Goal: Share content: Share content

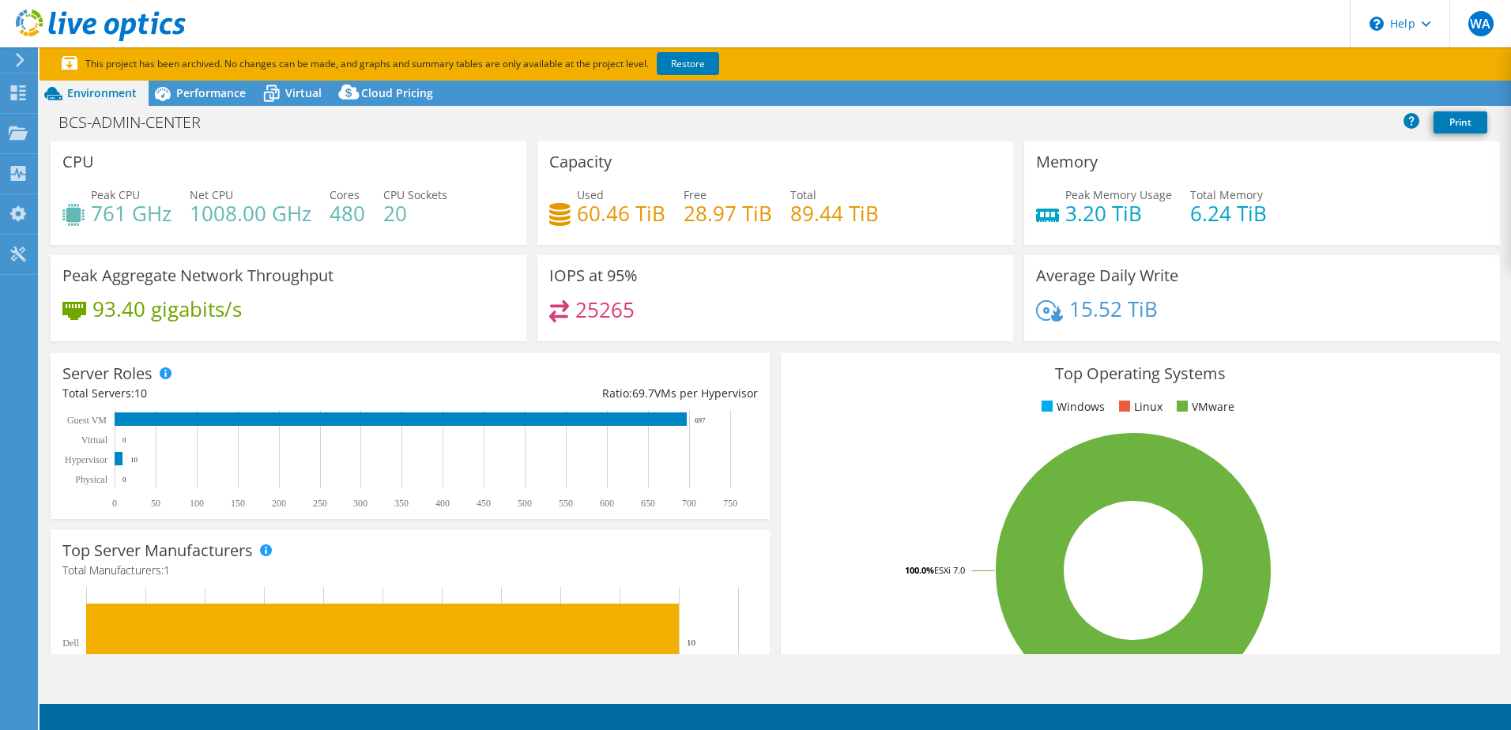
select select "USD"
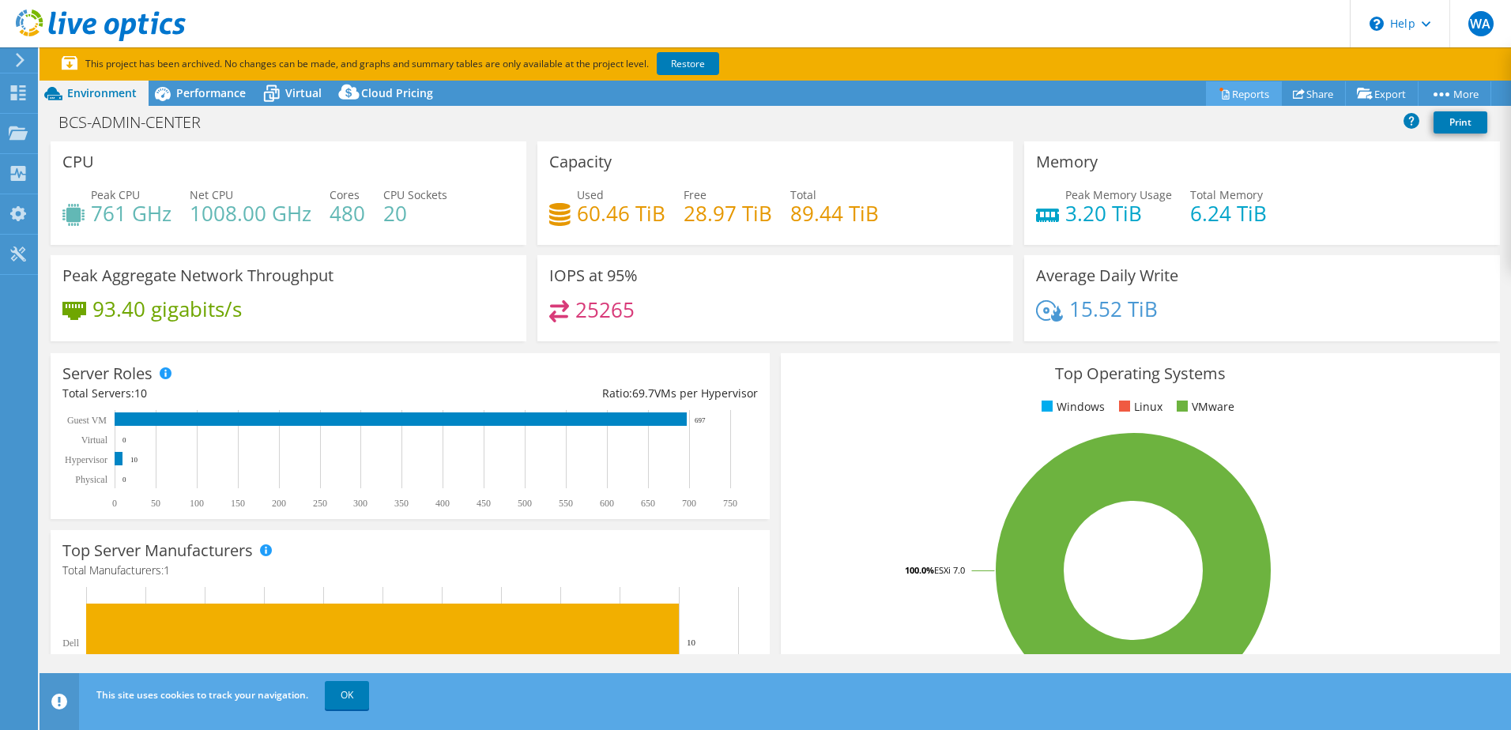
click at [1233, 91] on link "Reports" at bounding box center [1244, 93] width 76 height 25
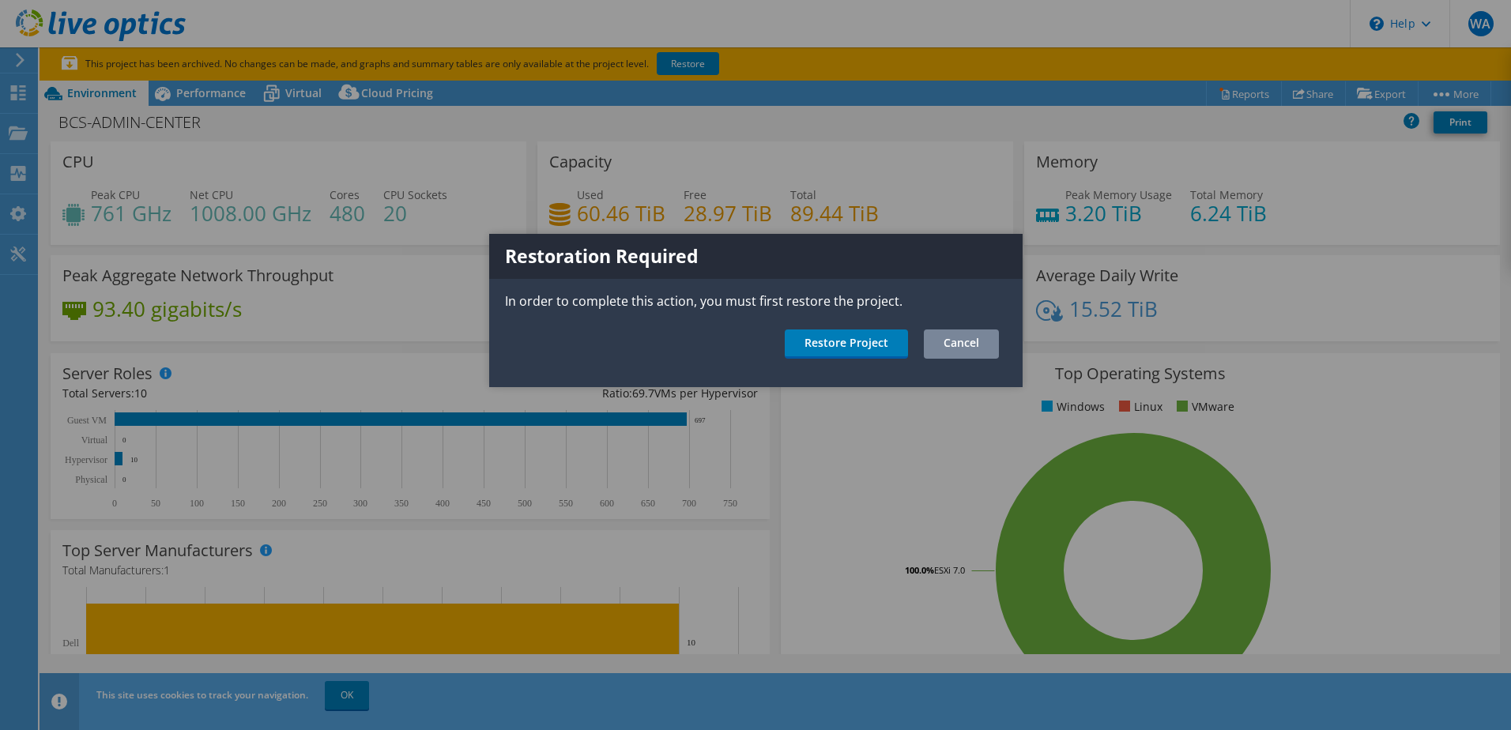
click at [950, 349] on link "Cancel" at bounding box center [961, 344] width 75 height 29
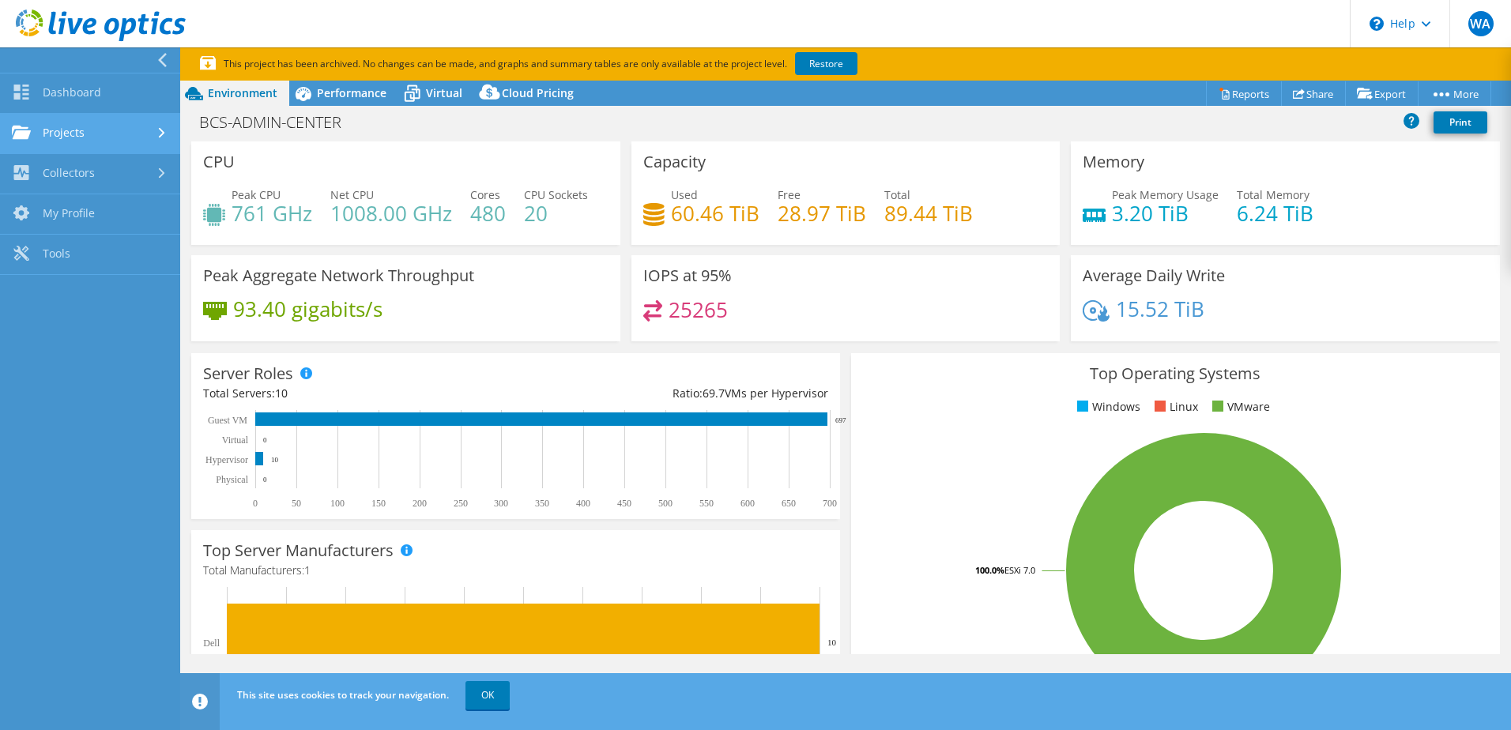
click at [32, 119] on link "Projects" at bounding box center [90, 134] width 180 height 40
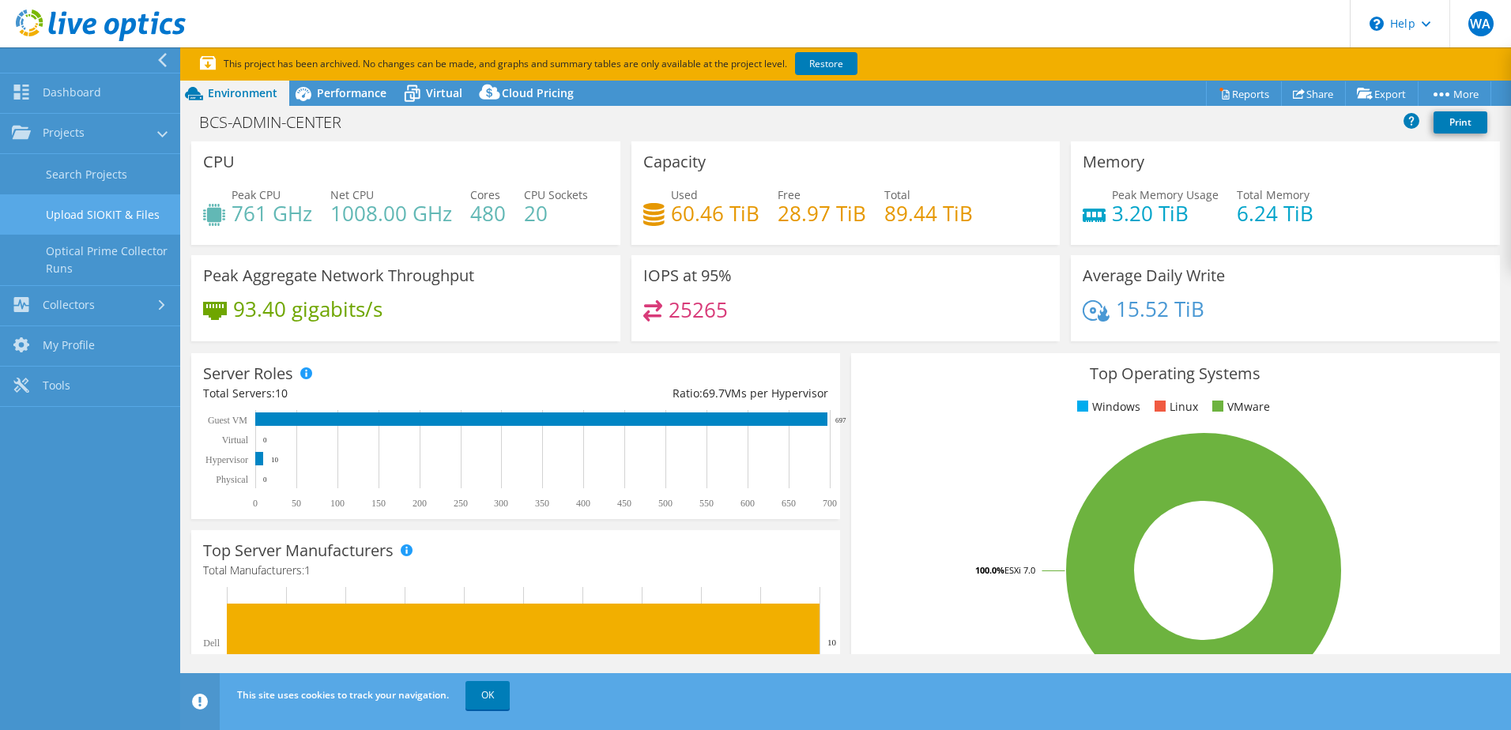
click at [85, 221] on link "Upload SIOKIT & Files" at bounding box center [90, 214] width 180 height 40
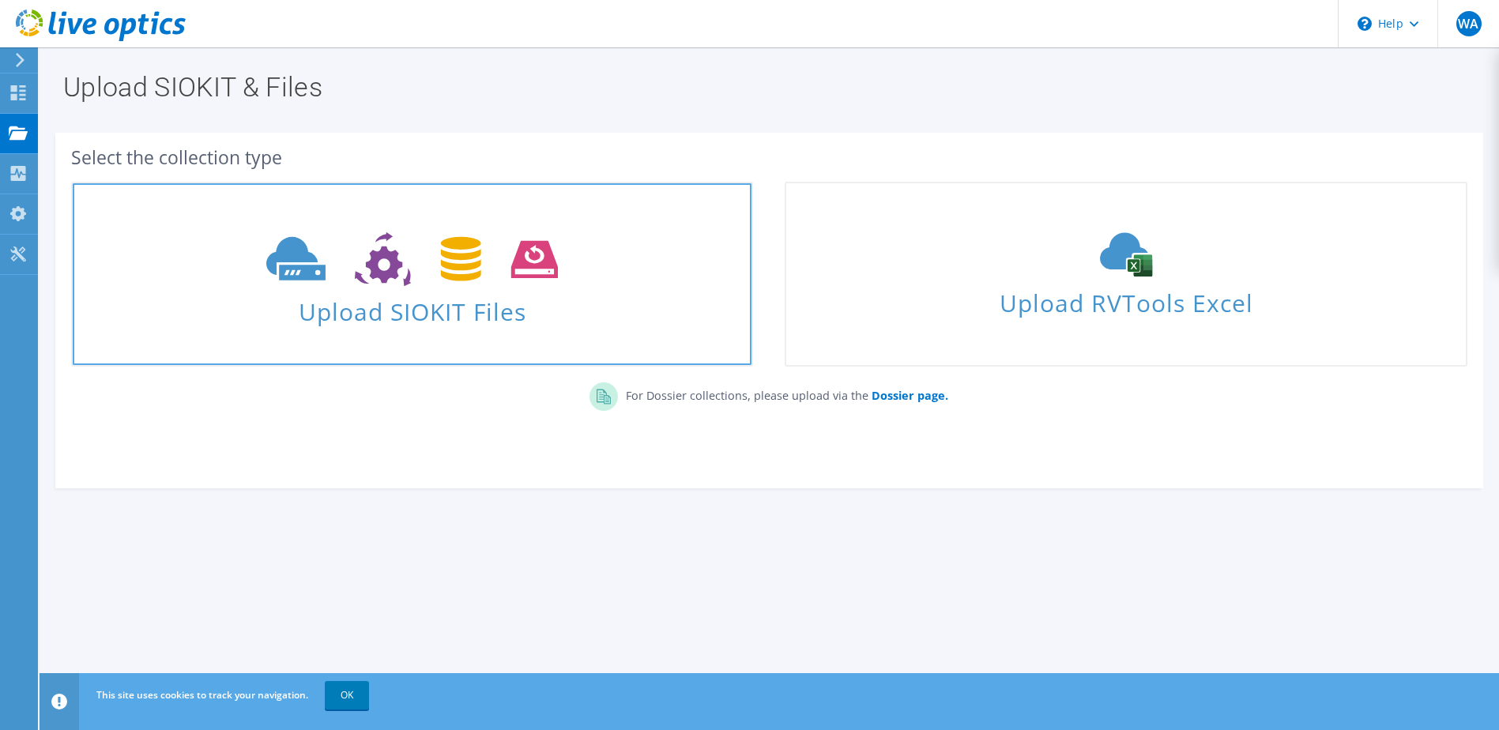
click at [342, 234] on icon at bounding box center [412, 259] width 292 height 55
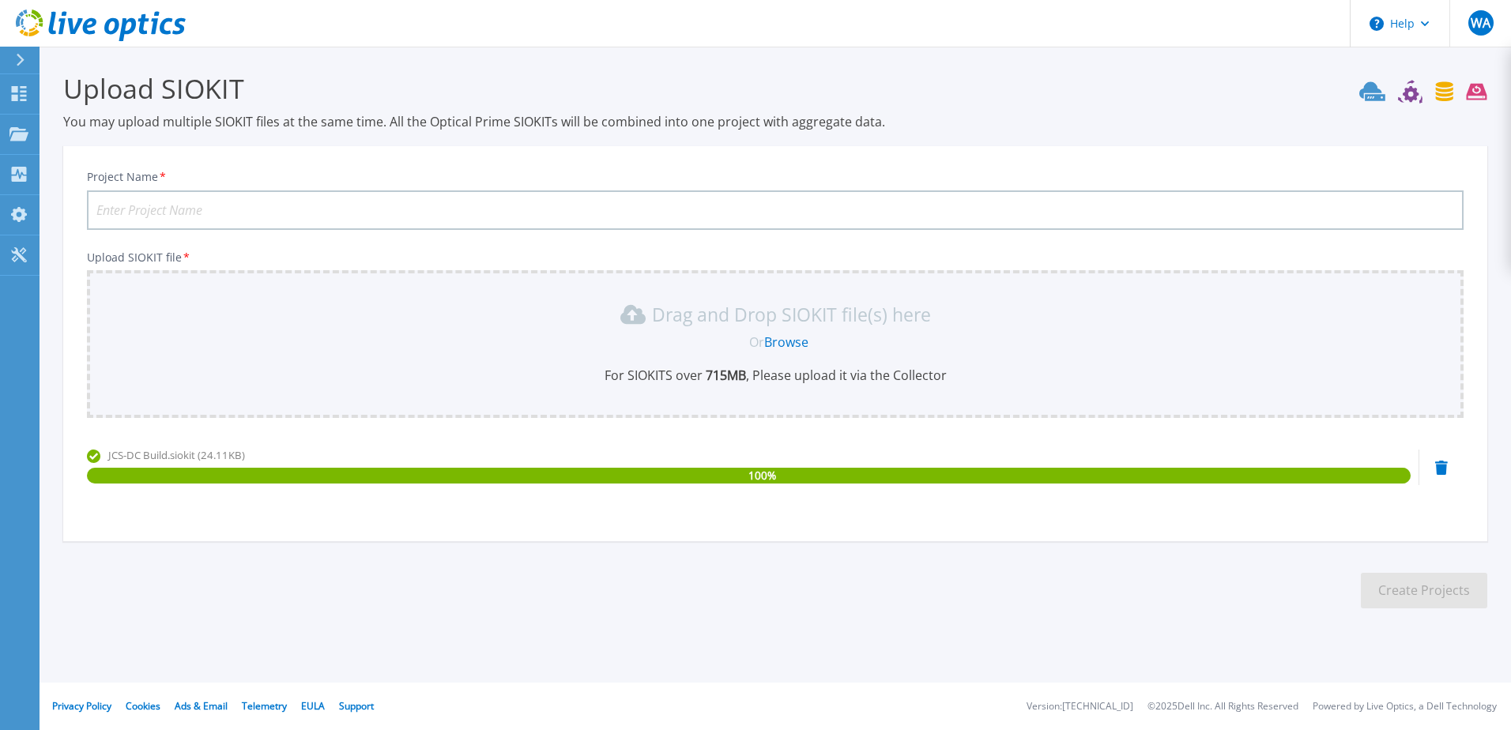
click at [304, 205] on input "Project Name *" at bounding box center [775, 210] width 1377 height 40
type input "JCS-DC Build"
click at [1416, 587] on button "Create Projects" at bounding box center [1424, 591] width 126 height 36
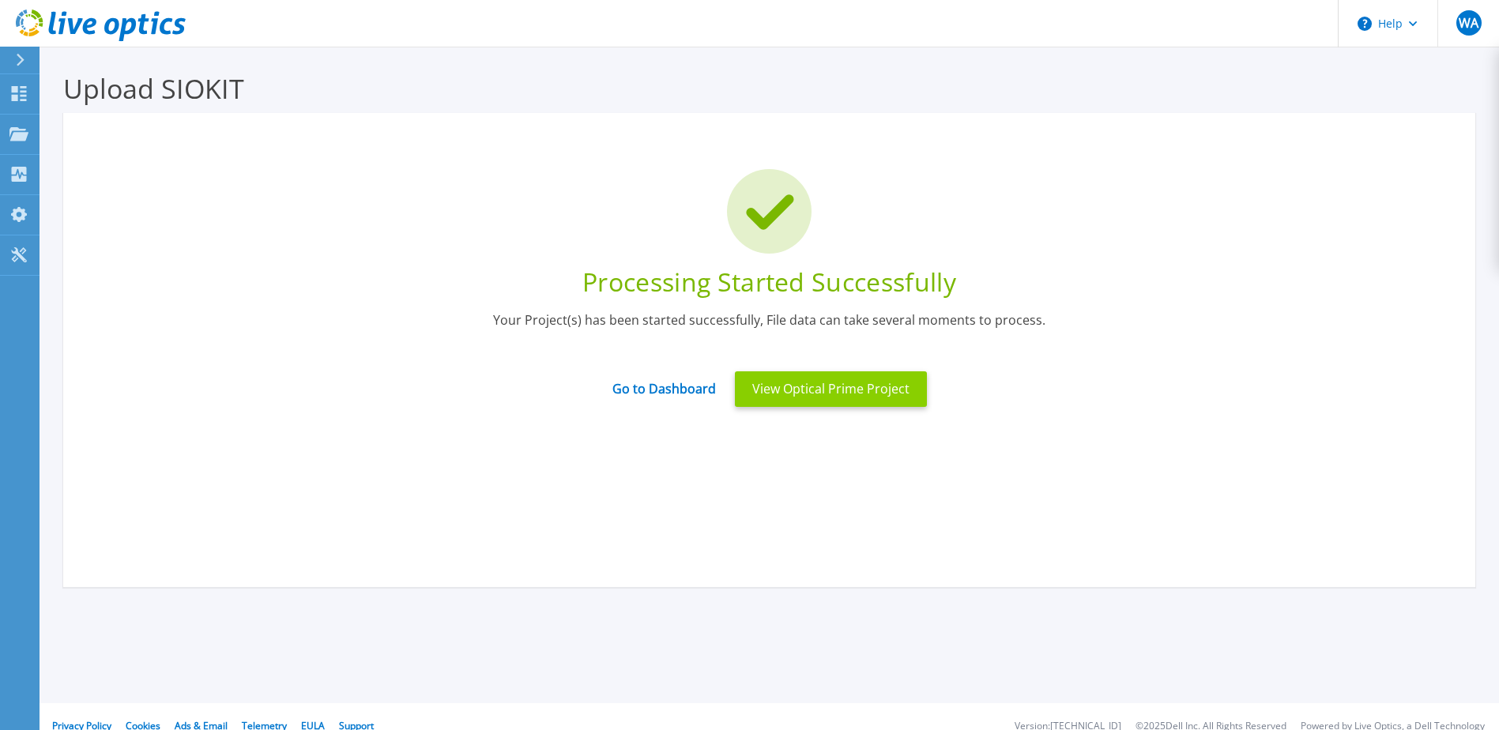
click at [843, 399] on button "View Optical Prime Project" at bounding box center [831, 389] width 192 height 36
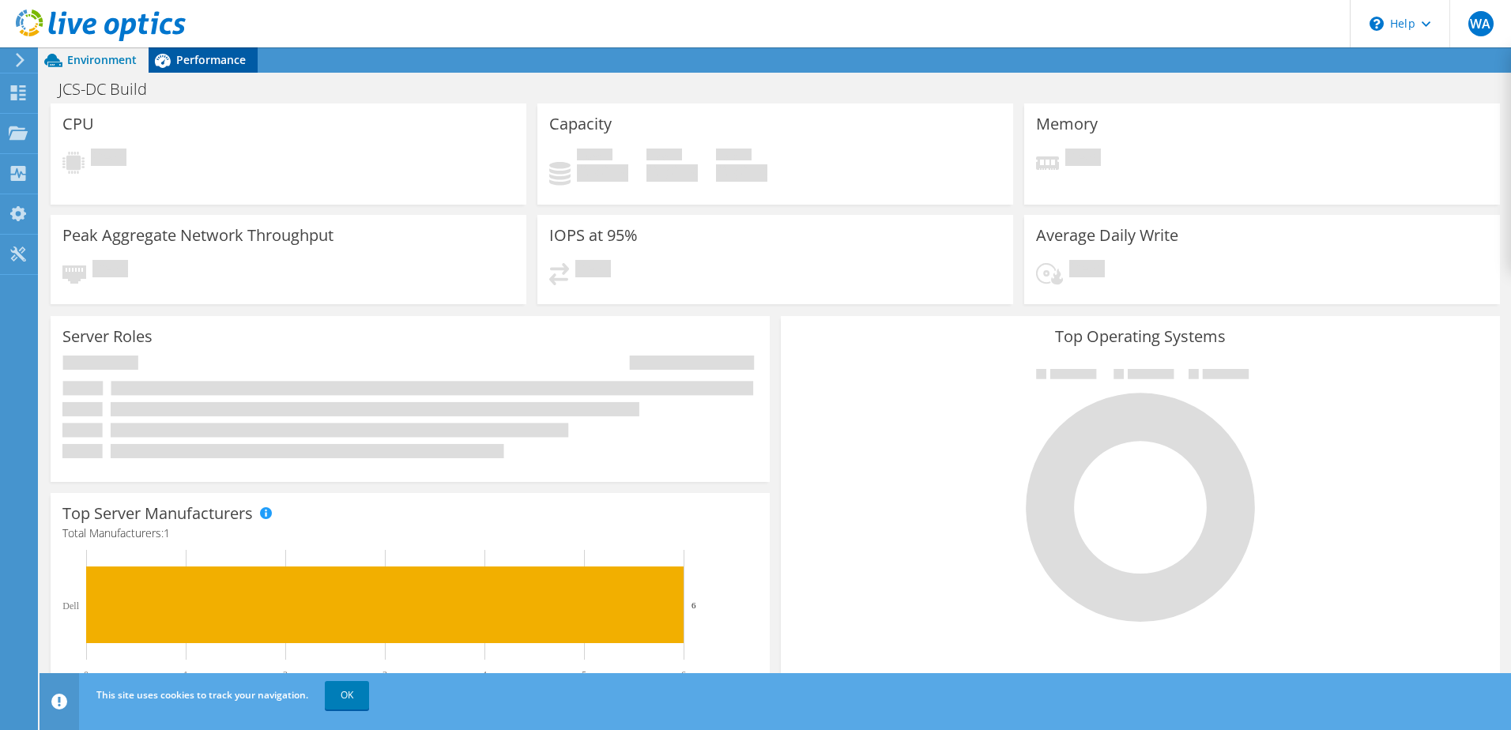
click at [195, 62] on span "Performance" at bounding box center [211, 59] width 70 height 15
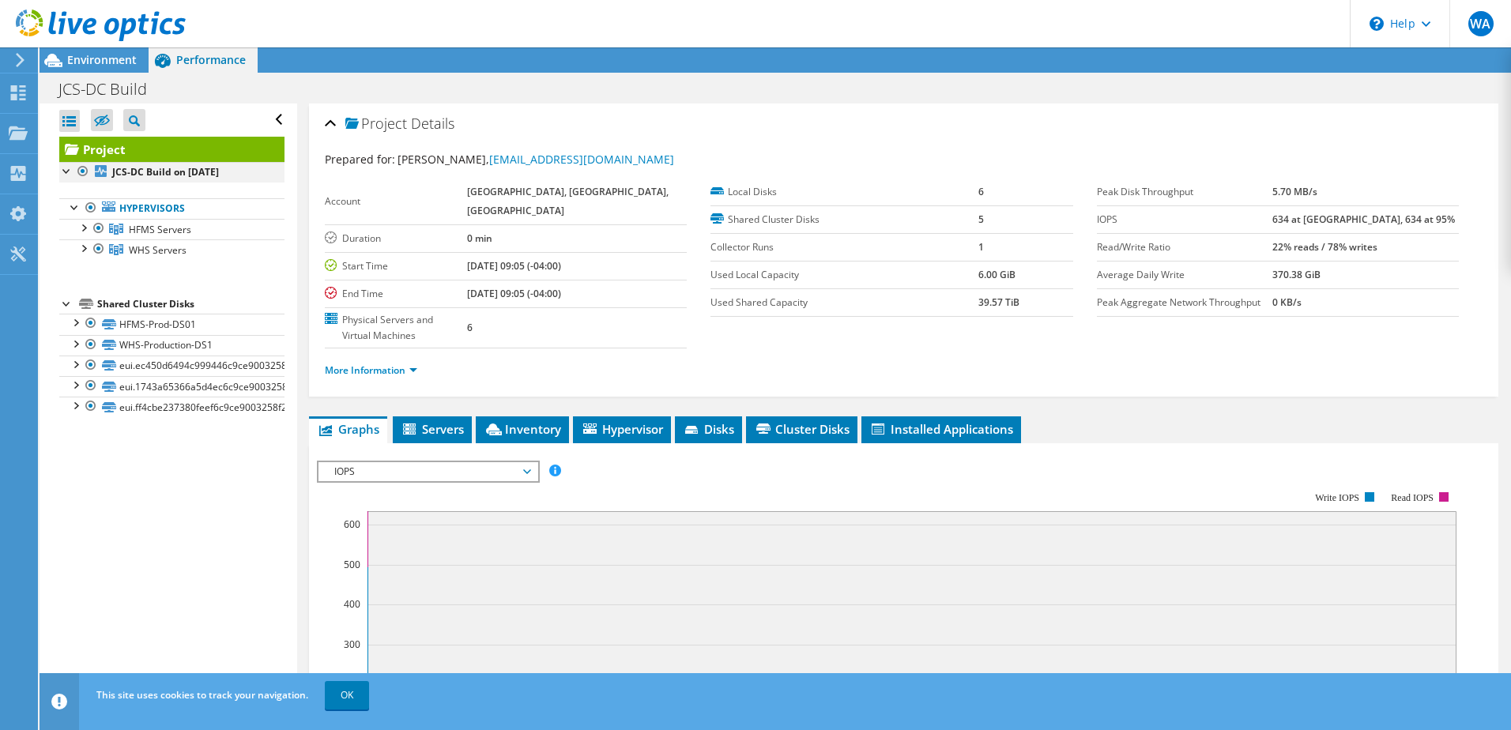
click at [62, 171] on div at bounding box center [67, 170] width 16 height 16
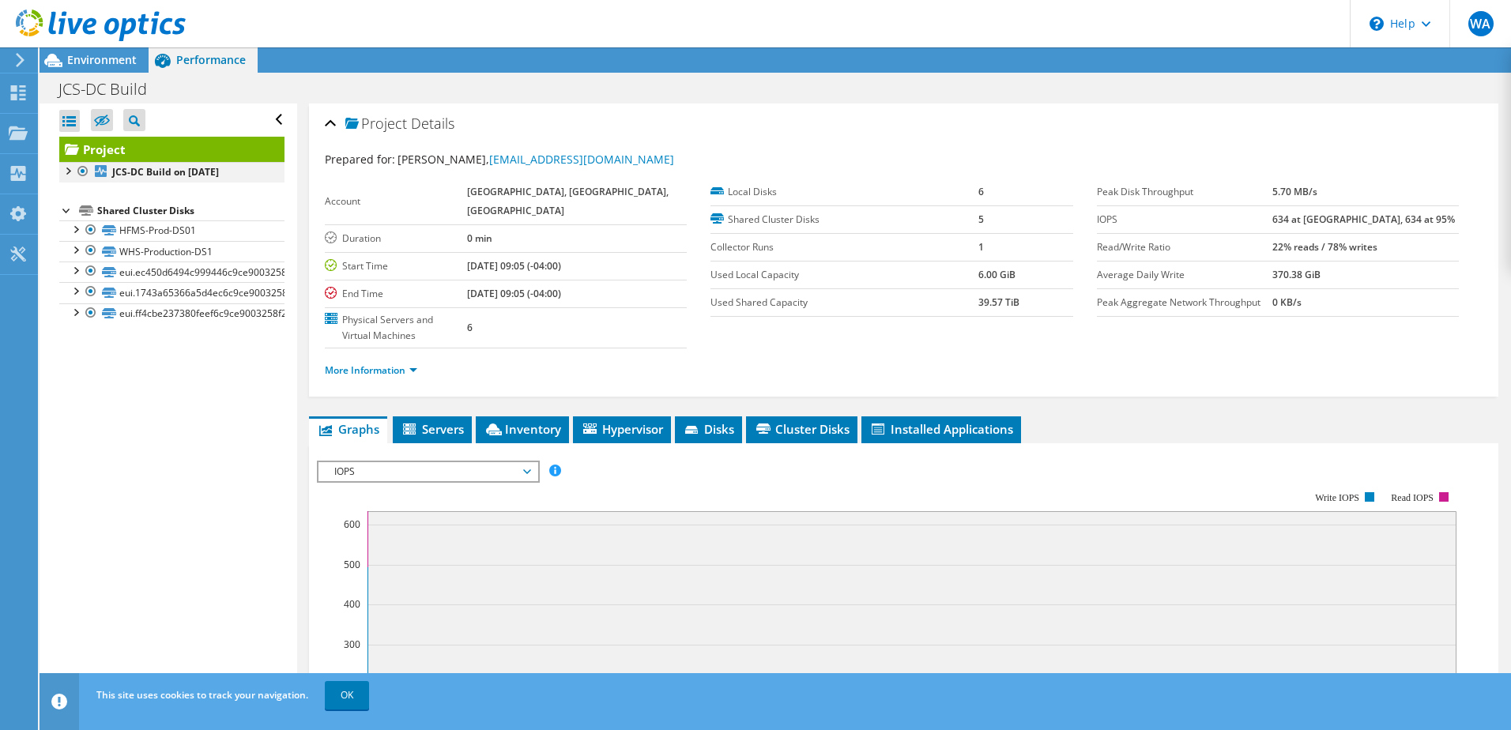
click at [62, 171] on div at bounding box center [67, 170] width 16 height 16
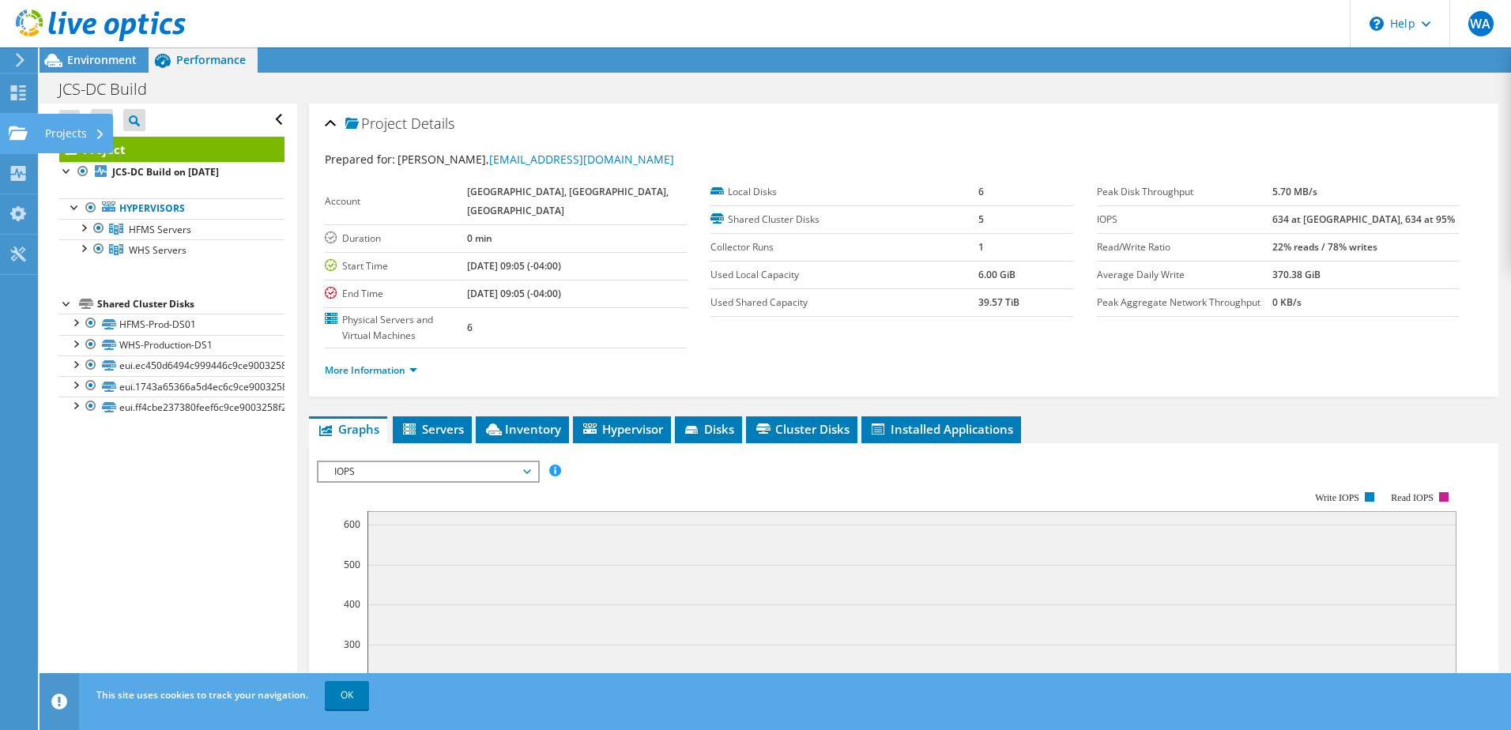
click at [48, 132] on div "Projects" at bounding box center [75, 134] width 76 height 40
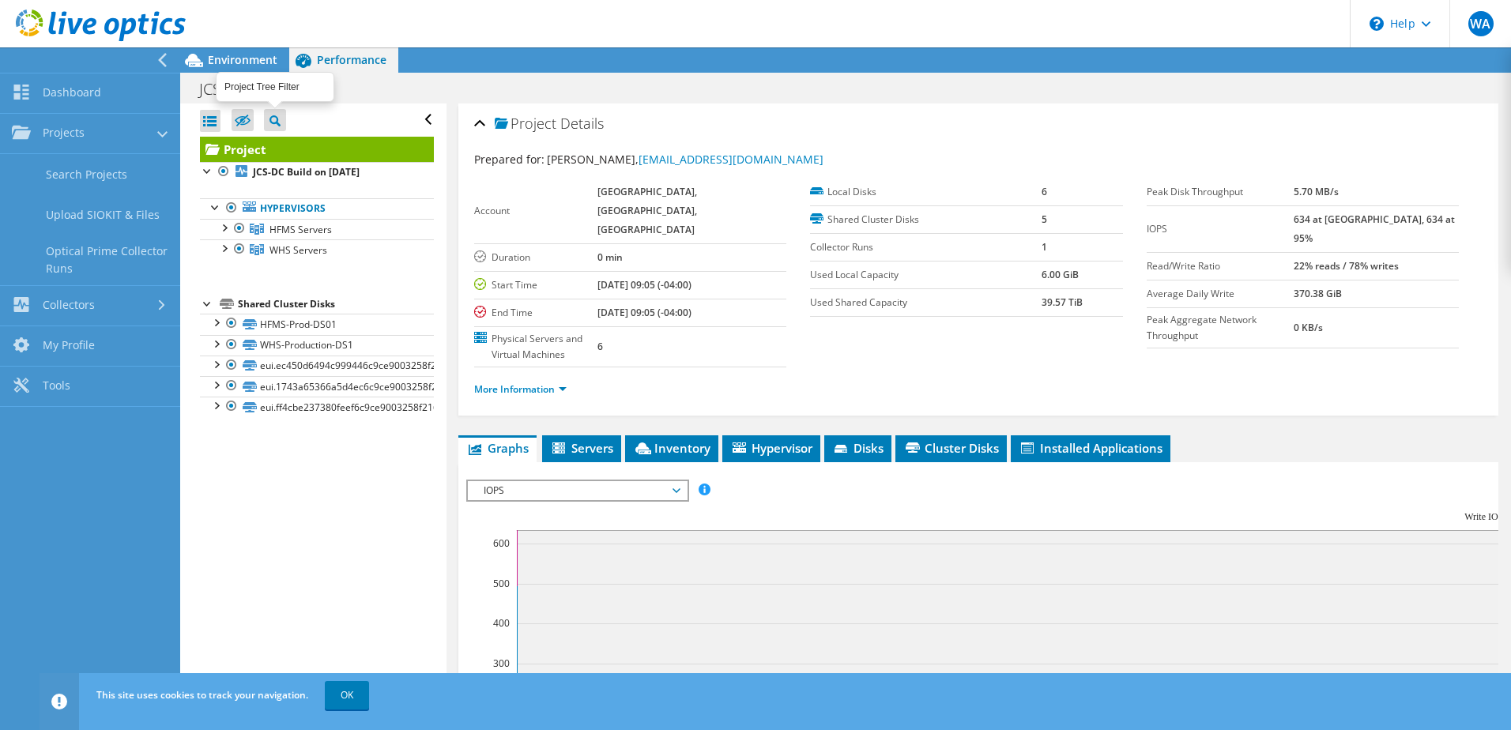
click at [270, 123] on icon at bounding box center [275, 120] width 11 height 11
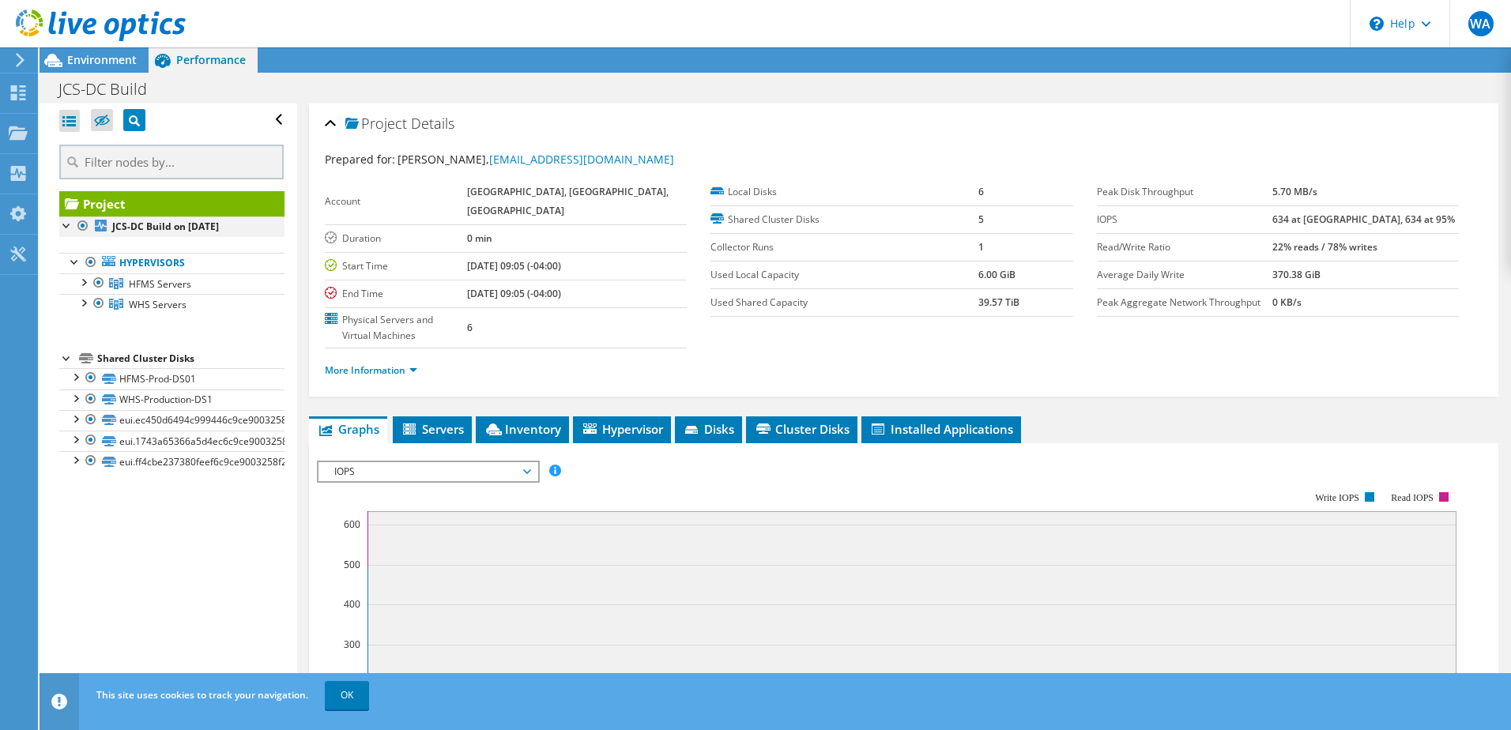
click at [62, 226] on div at bounding box center [67, 225] width 16 height 16
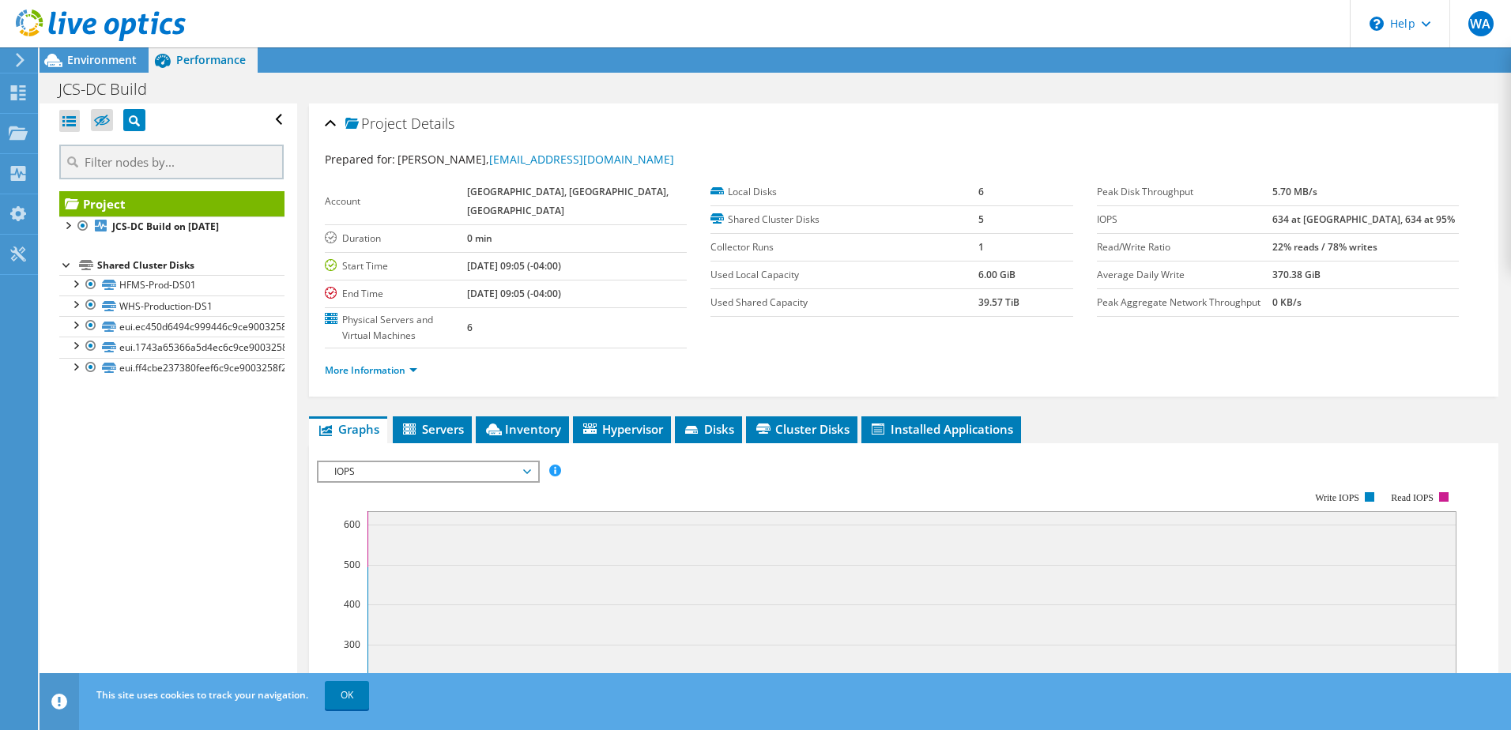
drag, startPoint x: 111, startPoint y: 229, endPoint x: 133, endPoint y: 561, distance: 332.7
click at [133, 570] on div "Open All Close All Hide Excluded Nodes Project Tree Filter" at bounding box center [168, 402] width 257 height 596
click at [71, 125] on div at bounding box center [69, 121] width 21 height 22
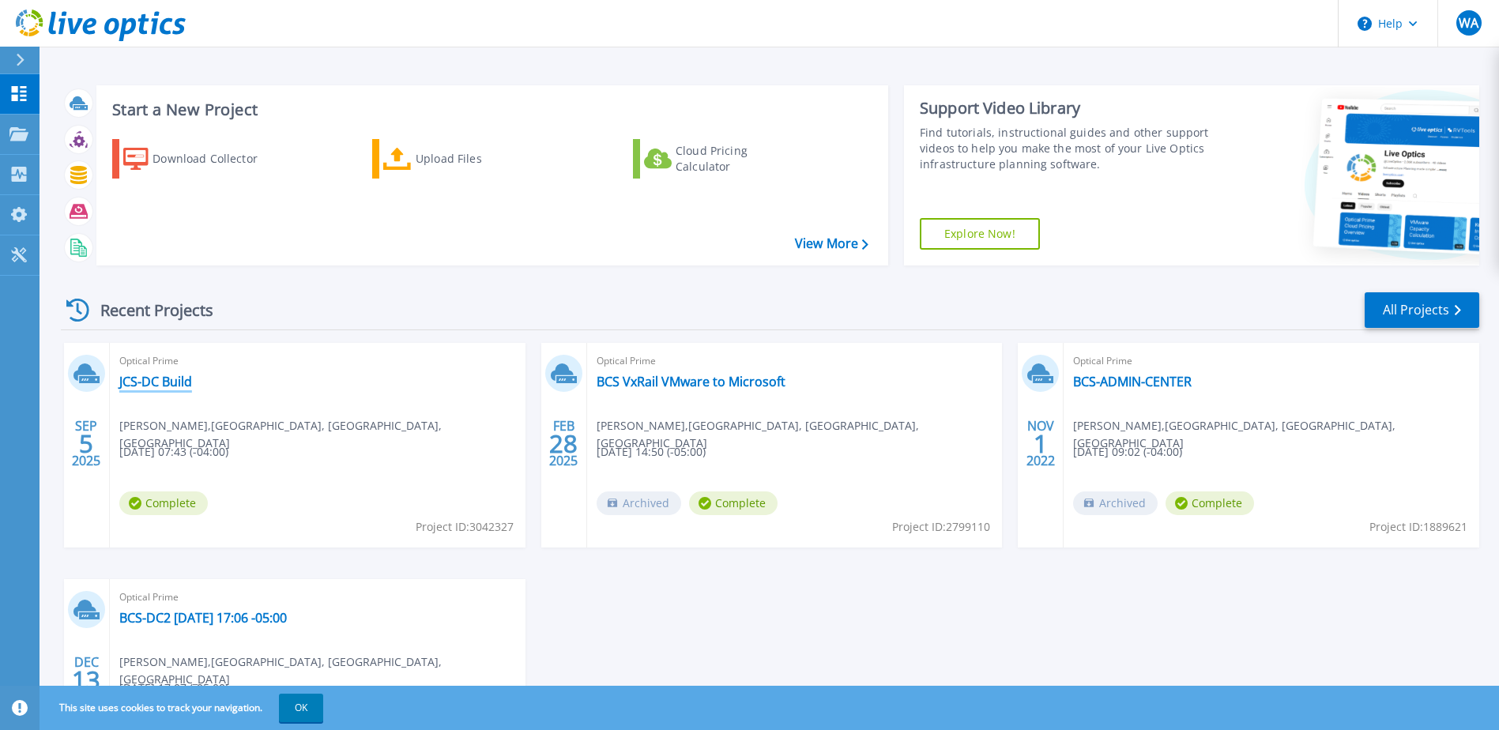
drag, startPoint x: 156, startPoint y: 380, endPoint x: 131, endPoint y: 383, distance: 25.5
click at [131, 383] on link "JCS-DC Build" at bounding box center [155, 382] width 73 height 16
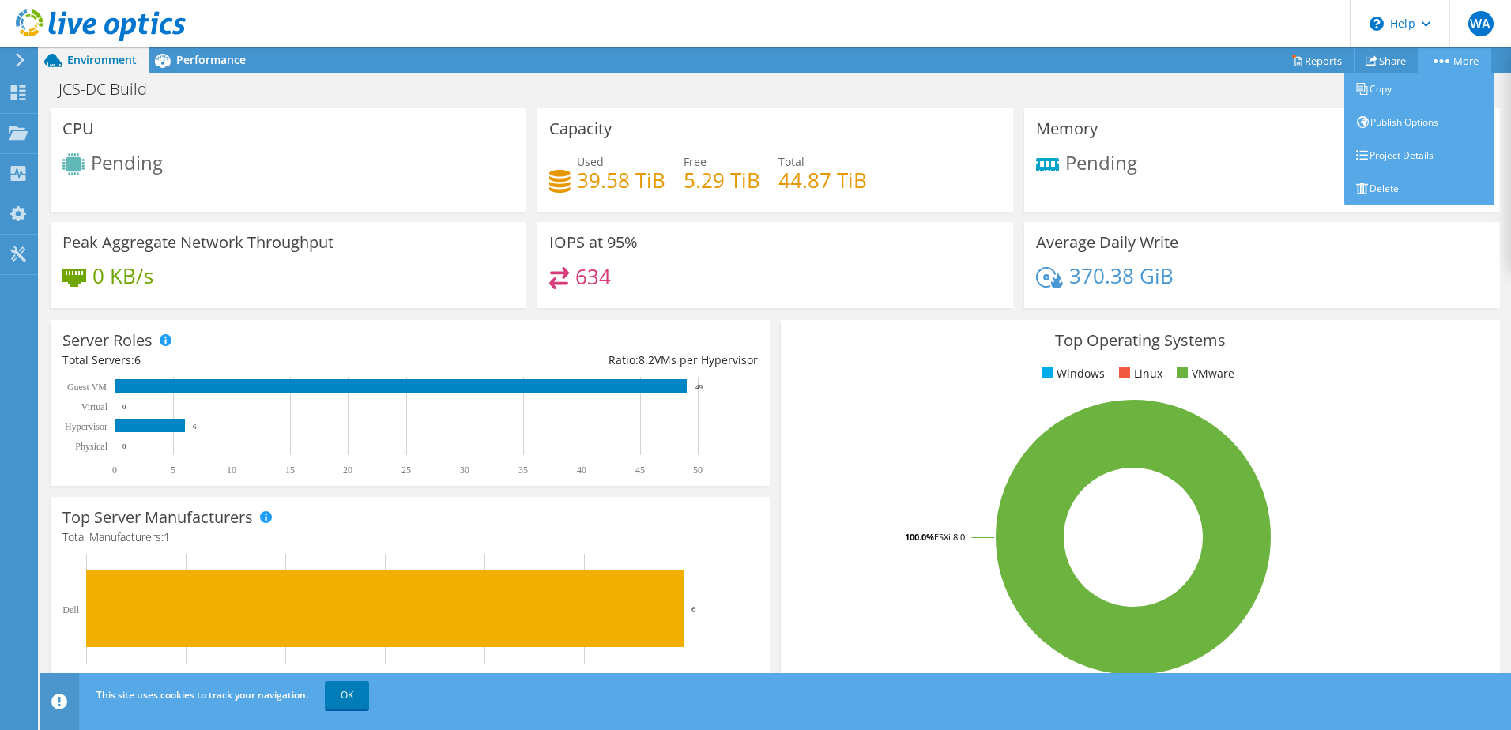
click at [1451, 55] on link "More" at bounding box center [1455, 60] width 74 height 25
click at [1380, 182] on link "Delete" at bounding box center [1419, 188] width 150 height 33
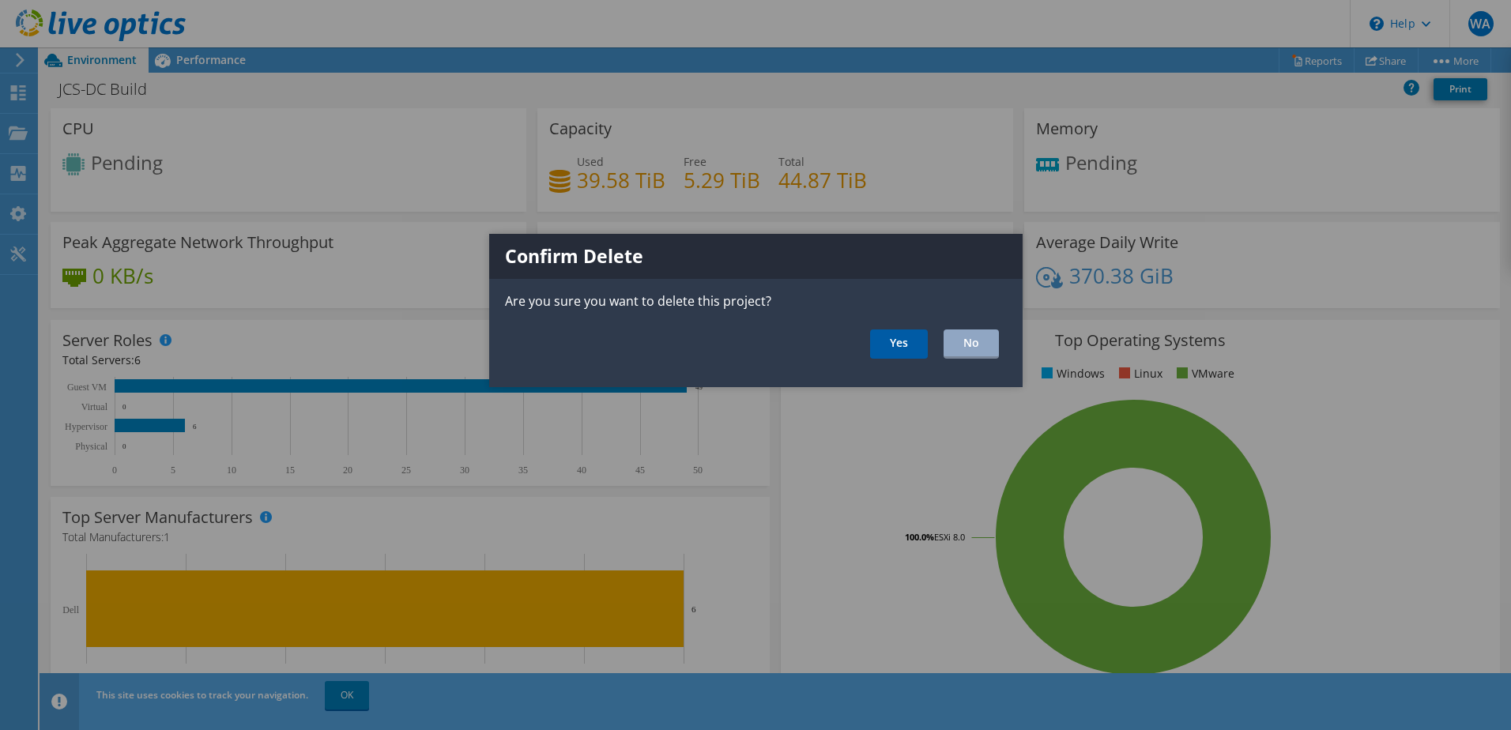
click at [890, 335] on link "Yes" at bounding box center [899, 344] width 58 height 29
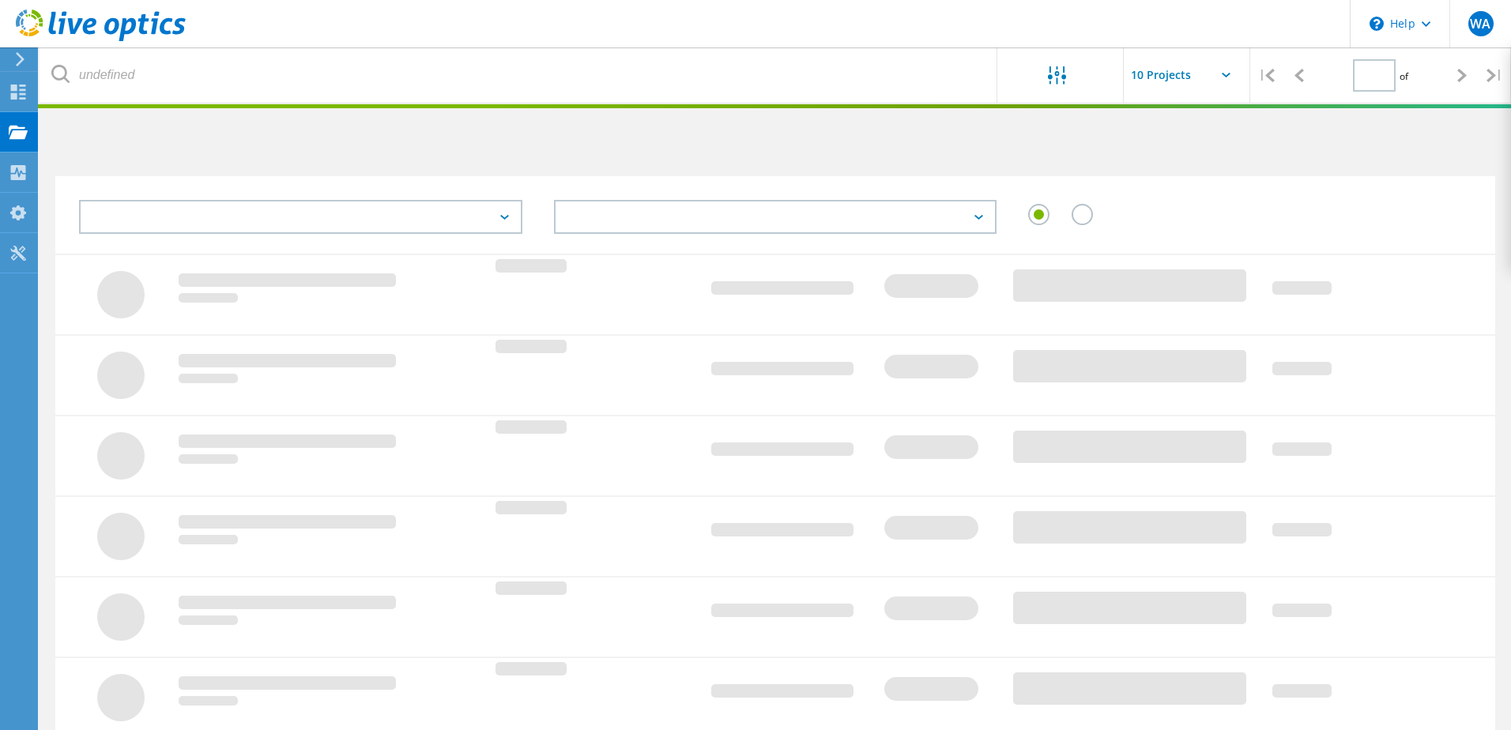
type input "1"
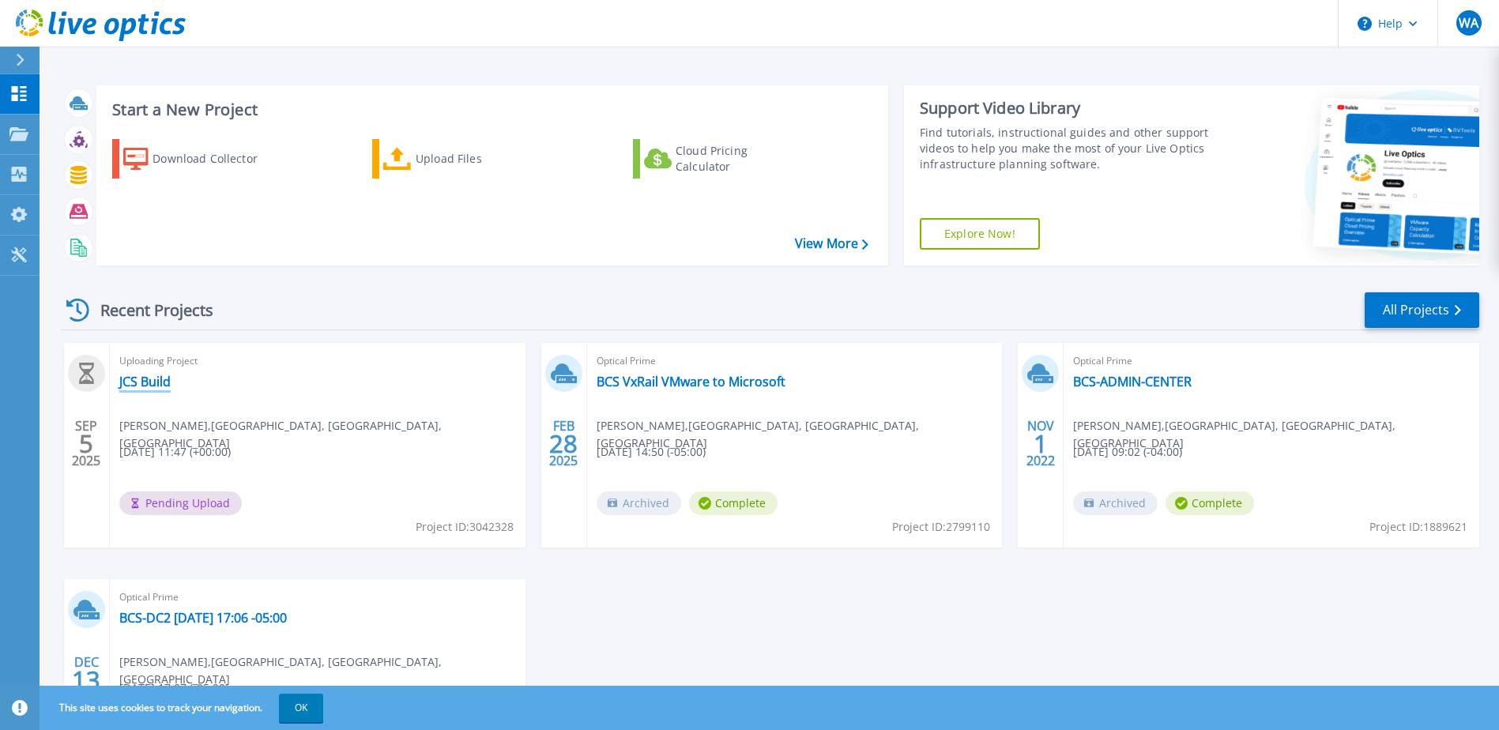
click at [160, 381] on link "JCS Build" at bounding box center [144, 382] width 51 height 16
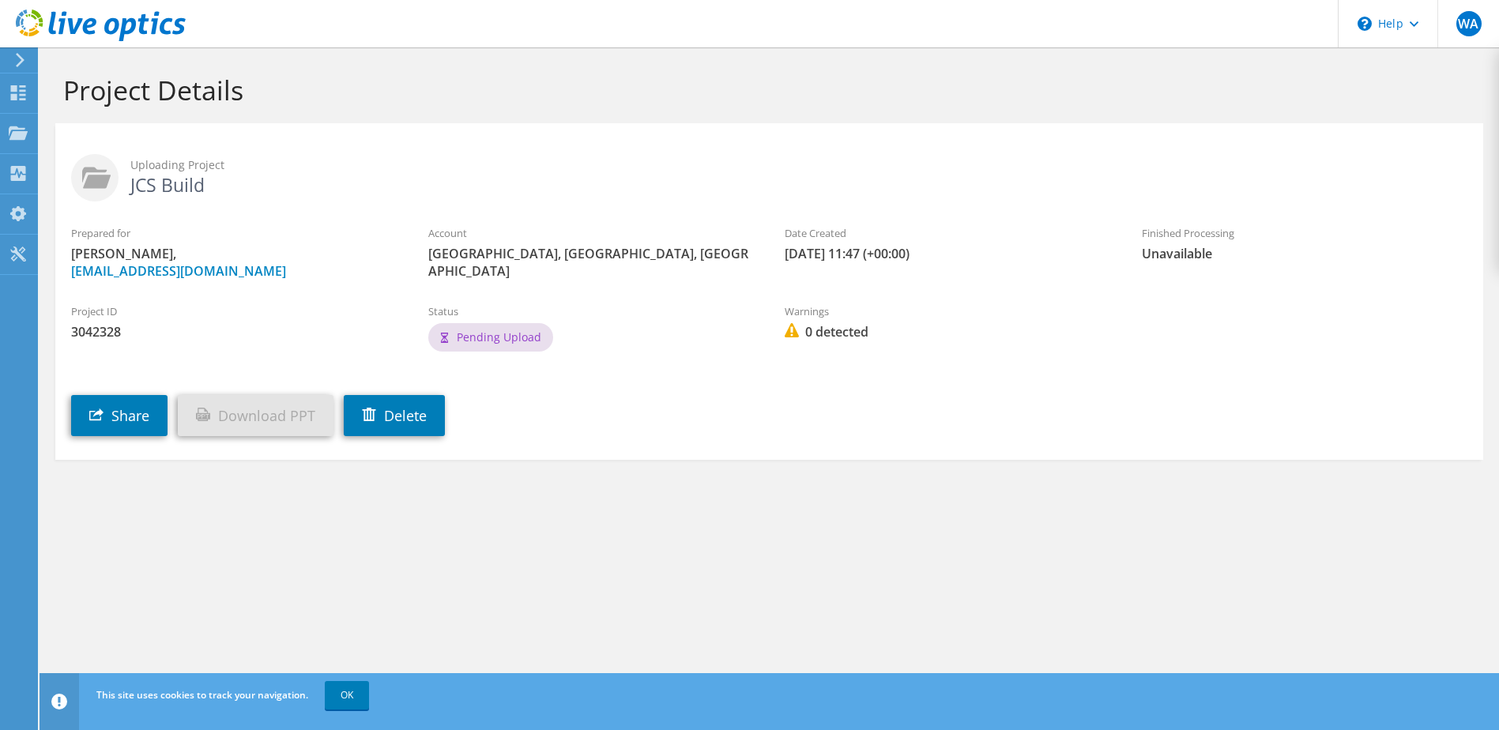
click at [25, 66] on icon at bounding box center [20, 60] width 12 height 14
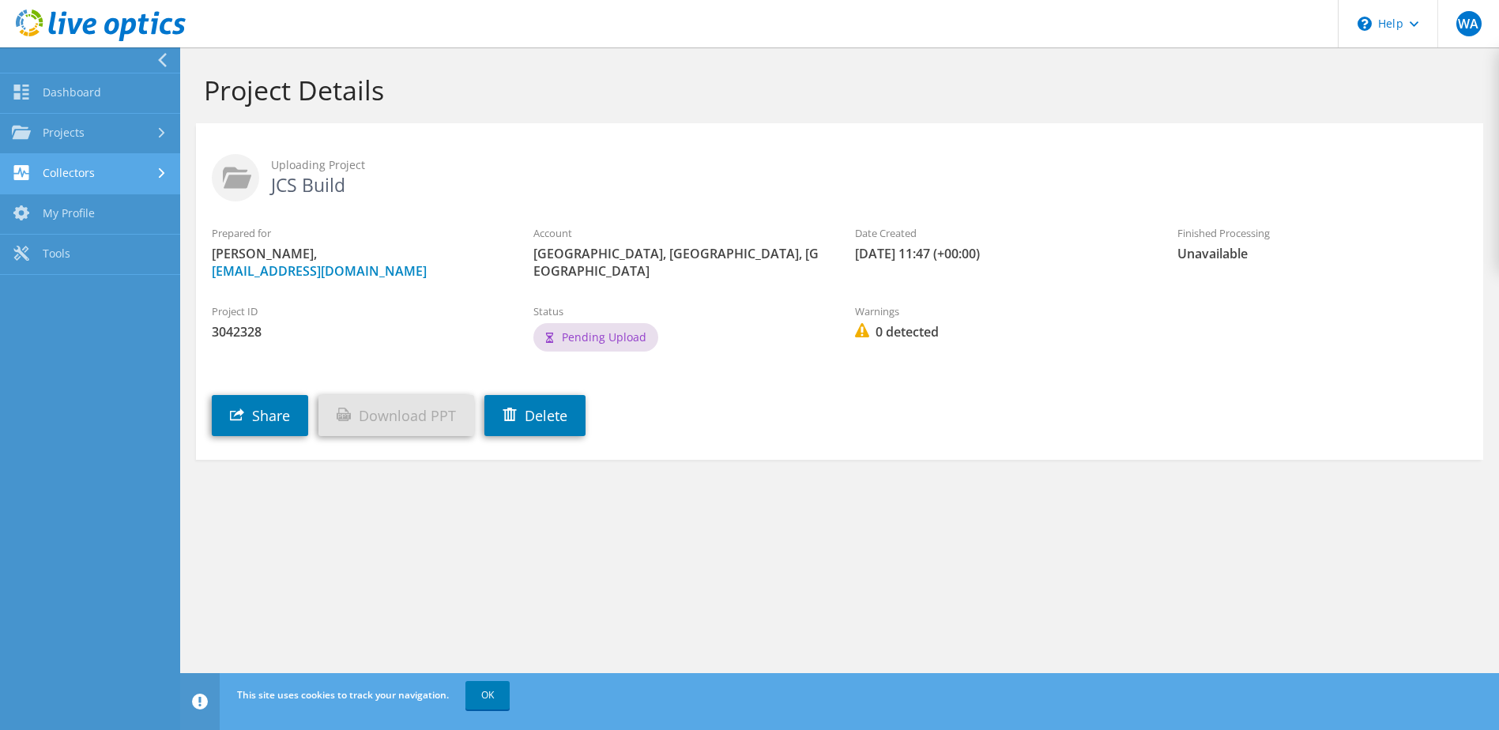
click at [47, 160] on link "Collectors" at bounding box center [90, 174] width 180 height 40
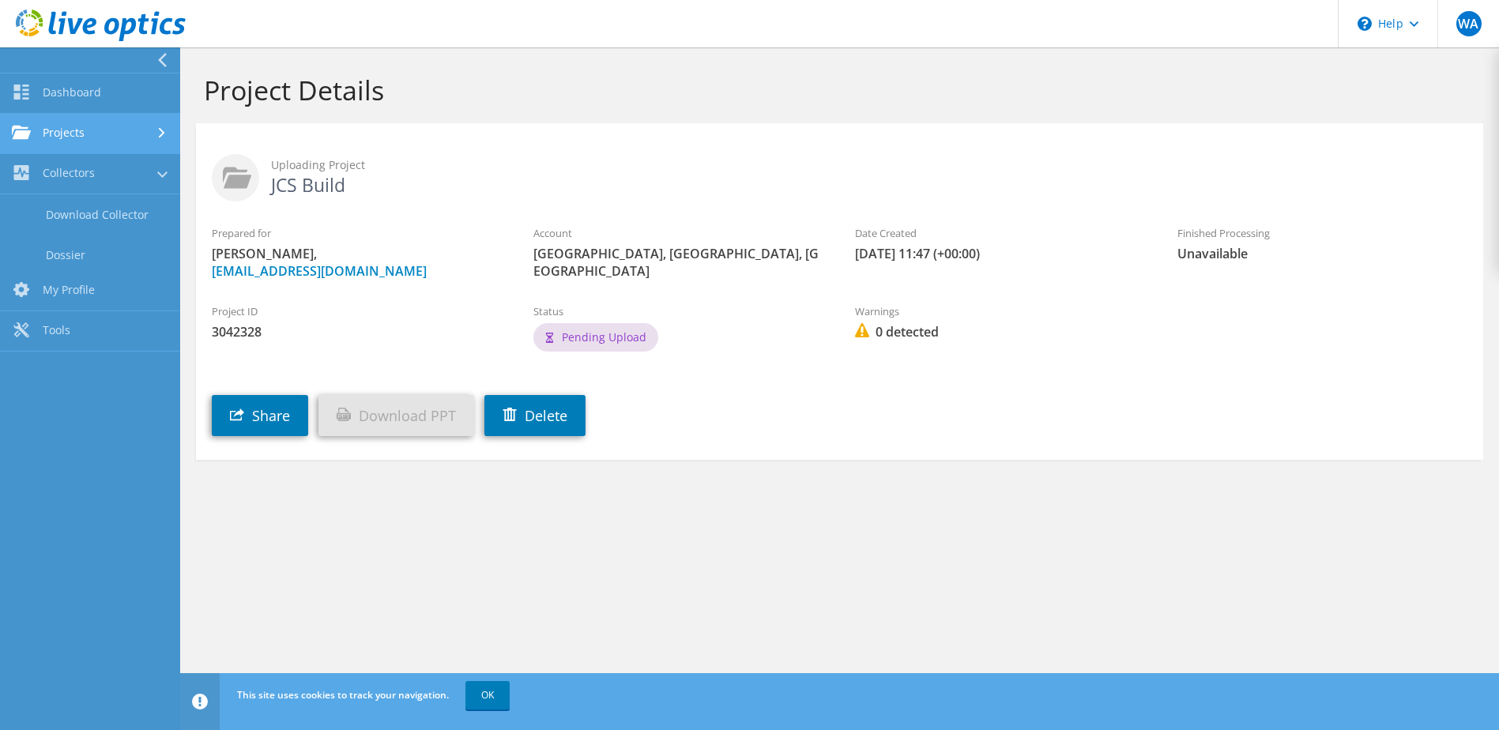
click at [48, 141] on link "Projects" at bounding box center [90, 134] width 180 height 40
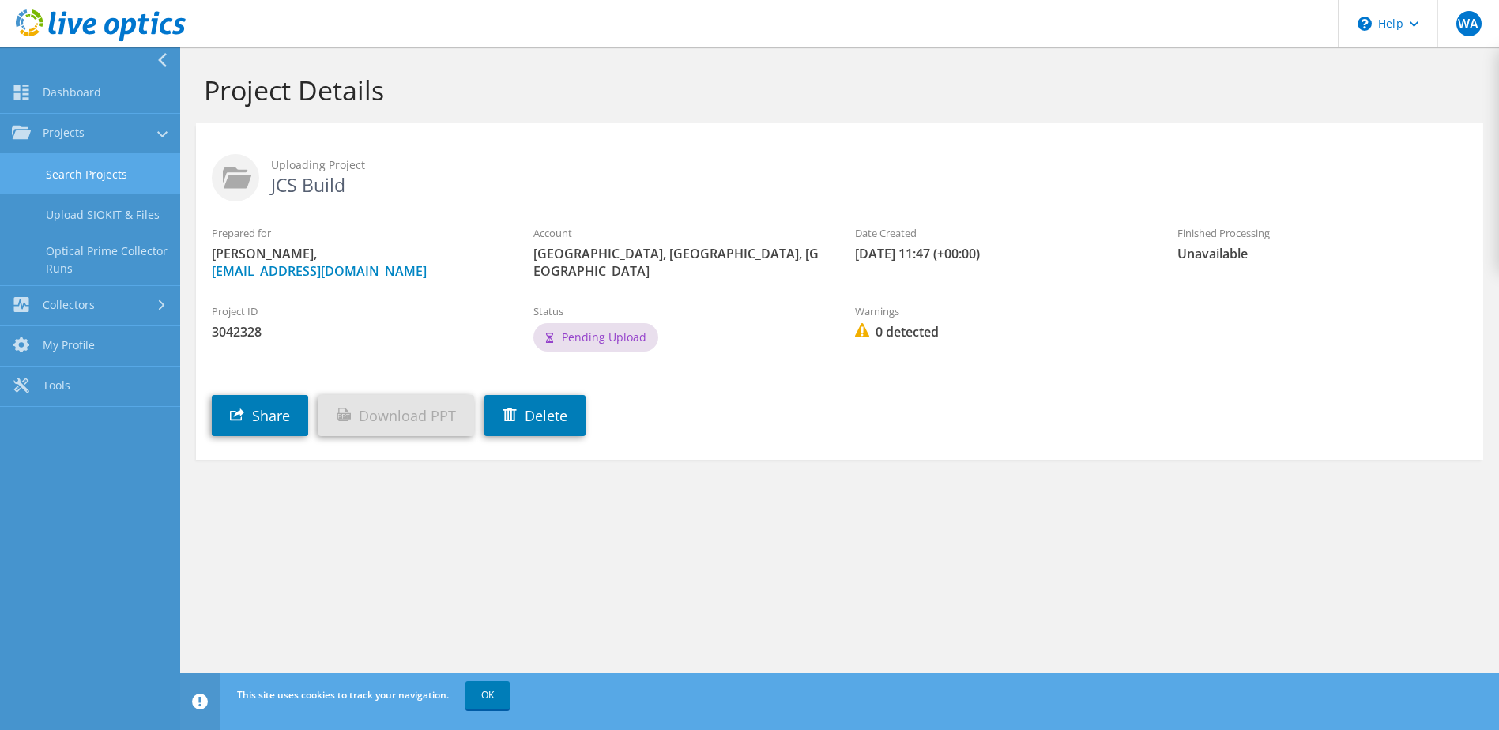
click at [89, 177] on link "Search Projects" at bounding box center [90, 174] width 180 height 40
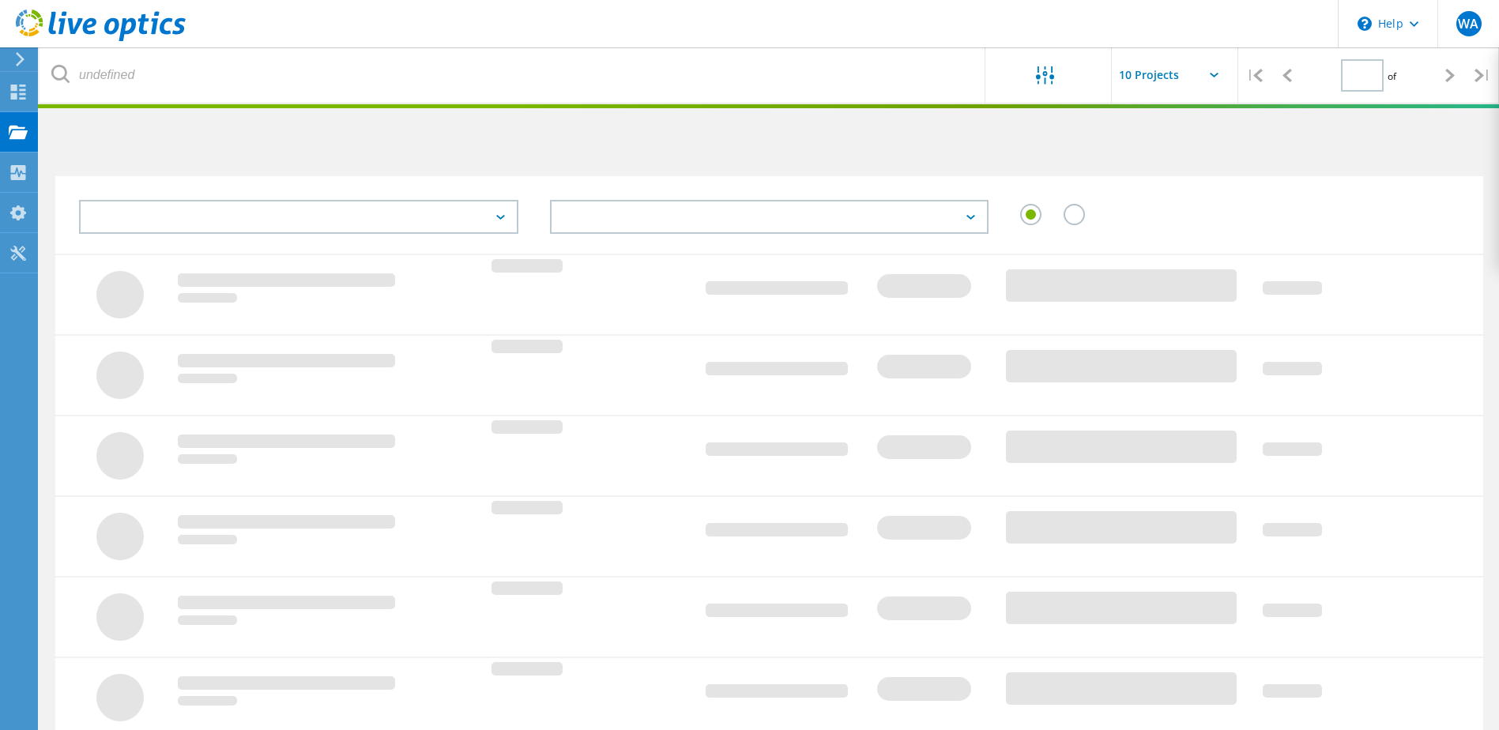
type input "1"
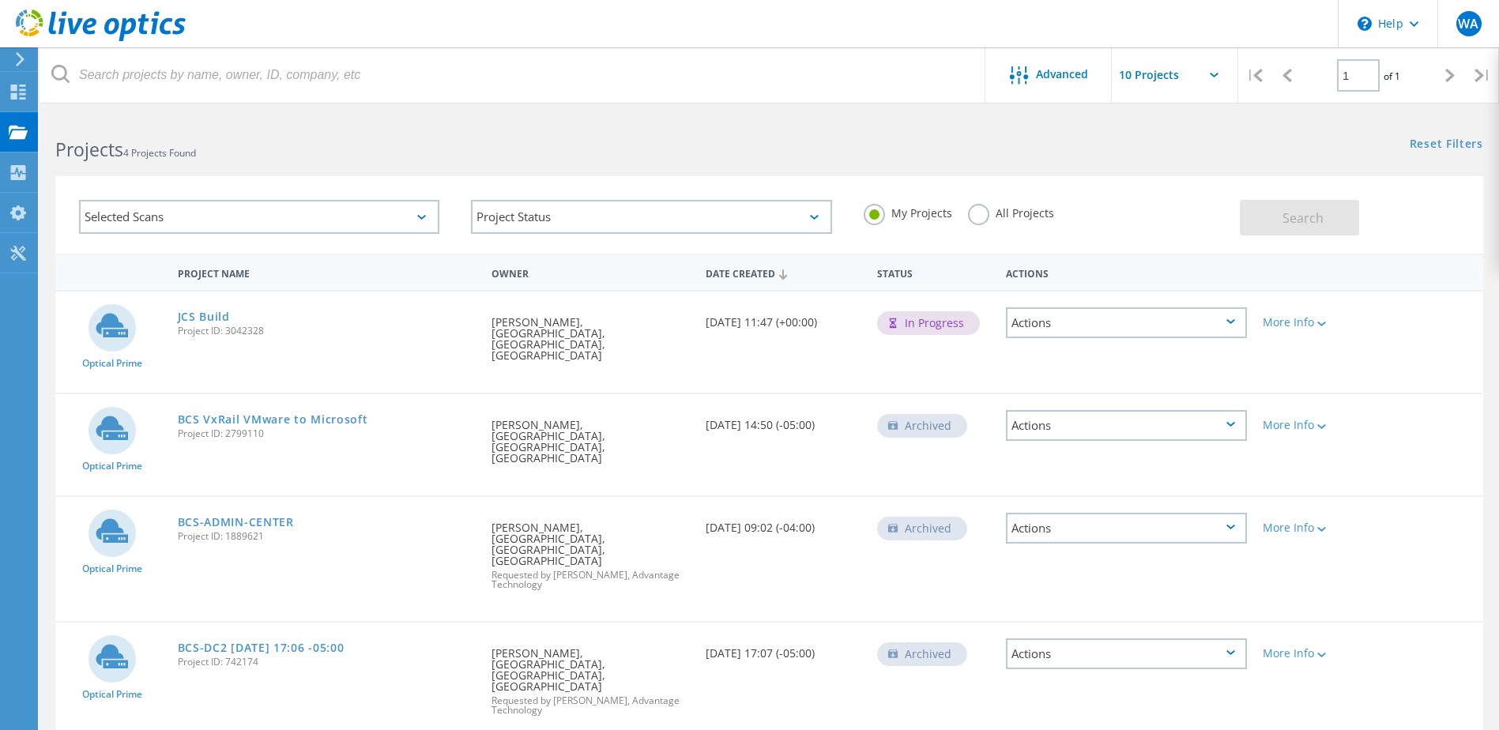
click at [1236, 410] on div "Actions" at bounding box center [1126, 425] width 241 height 31
click at [1131, 438] on div "Delete" at bounding box center [1127, 450] width 238 height 25
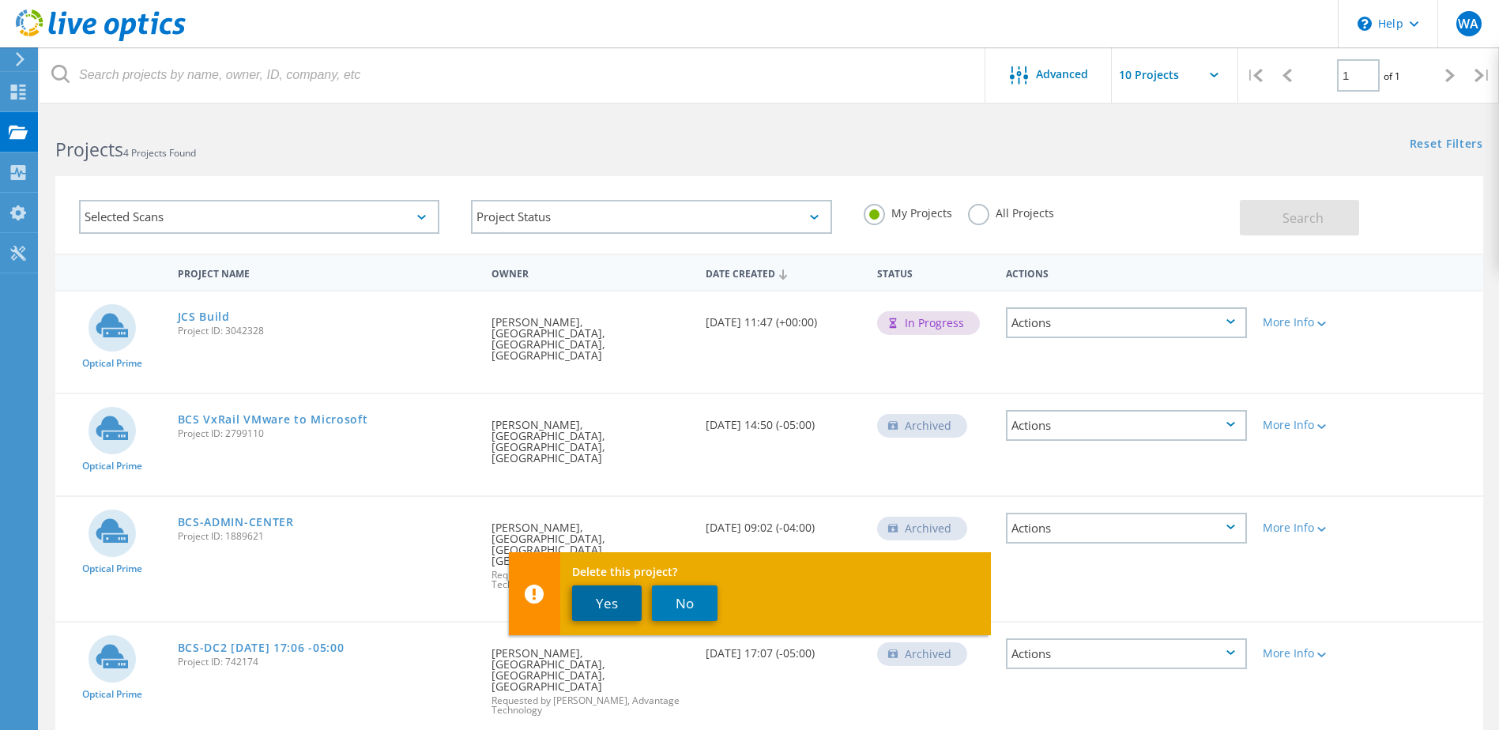
click at [604, 610] on button "Yes" at bounding box center [607, 604] width 70 height 36
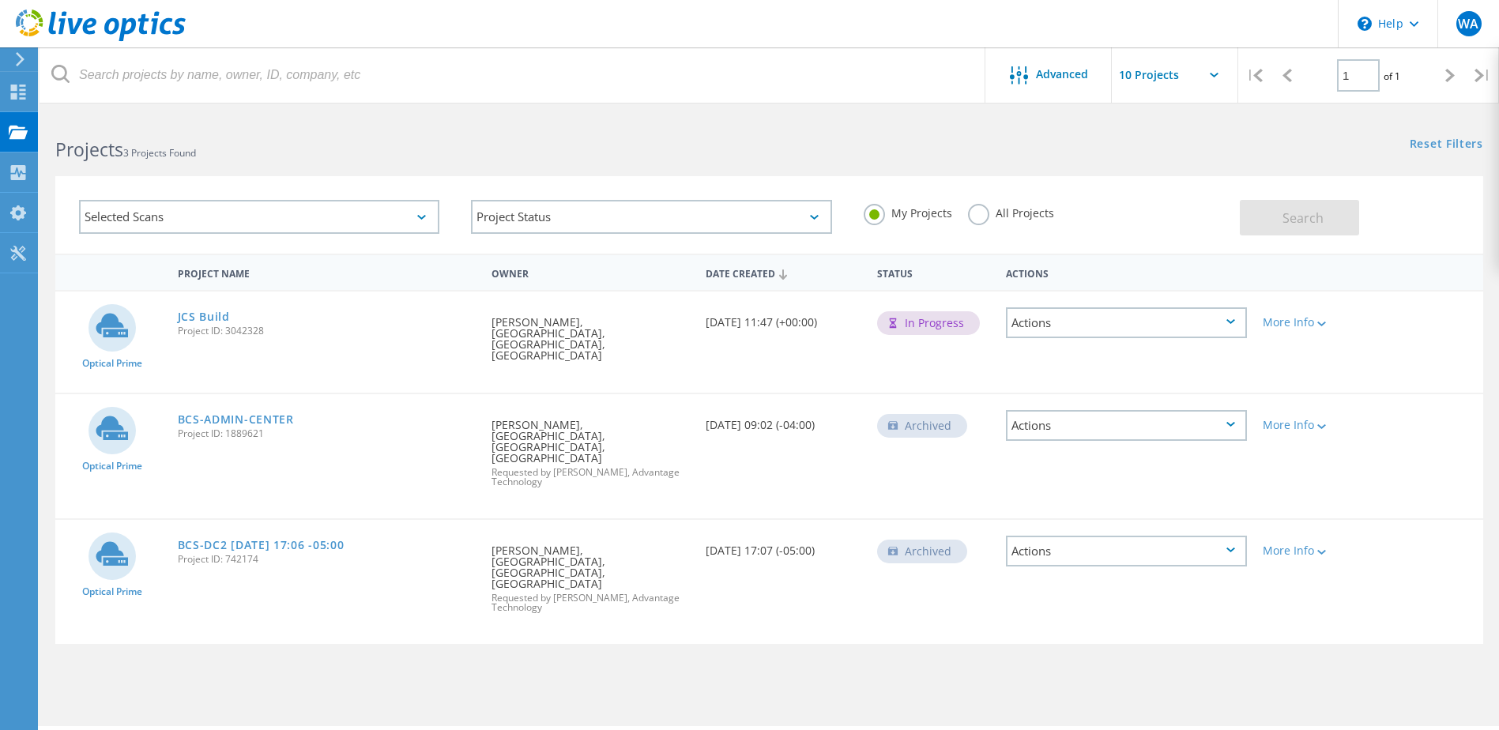
click at [1080, 324] on div "Actions" at bounding box center [1126, 322] width 241 height 31
click at [1081, 288] on div "View Project" at bounding box center [1127, 286] width 238 height 25
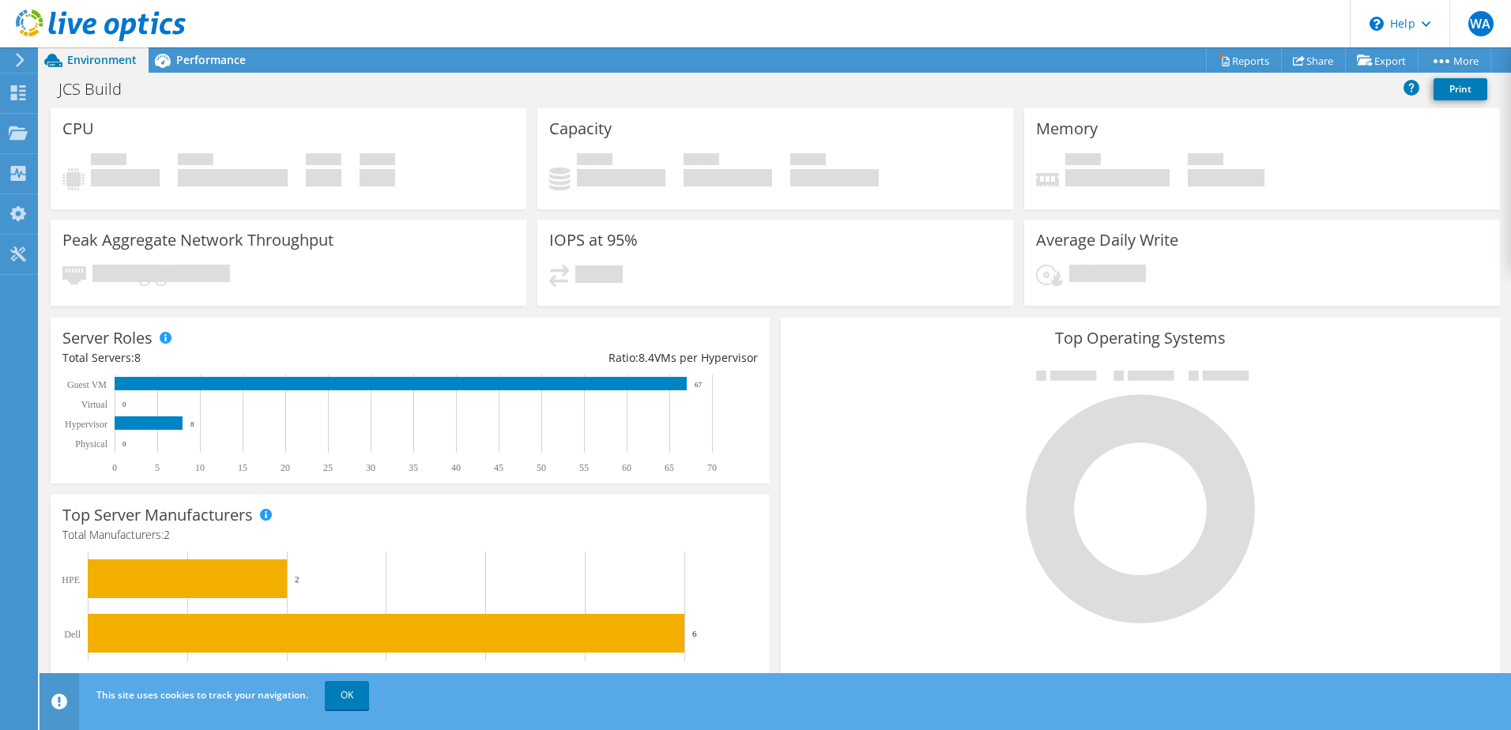
scroll to position [158, 0]
click at [1314, 60] on link "Share" at bounding box center [1313, 60] width 65 height 25
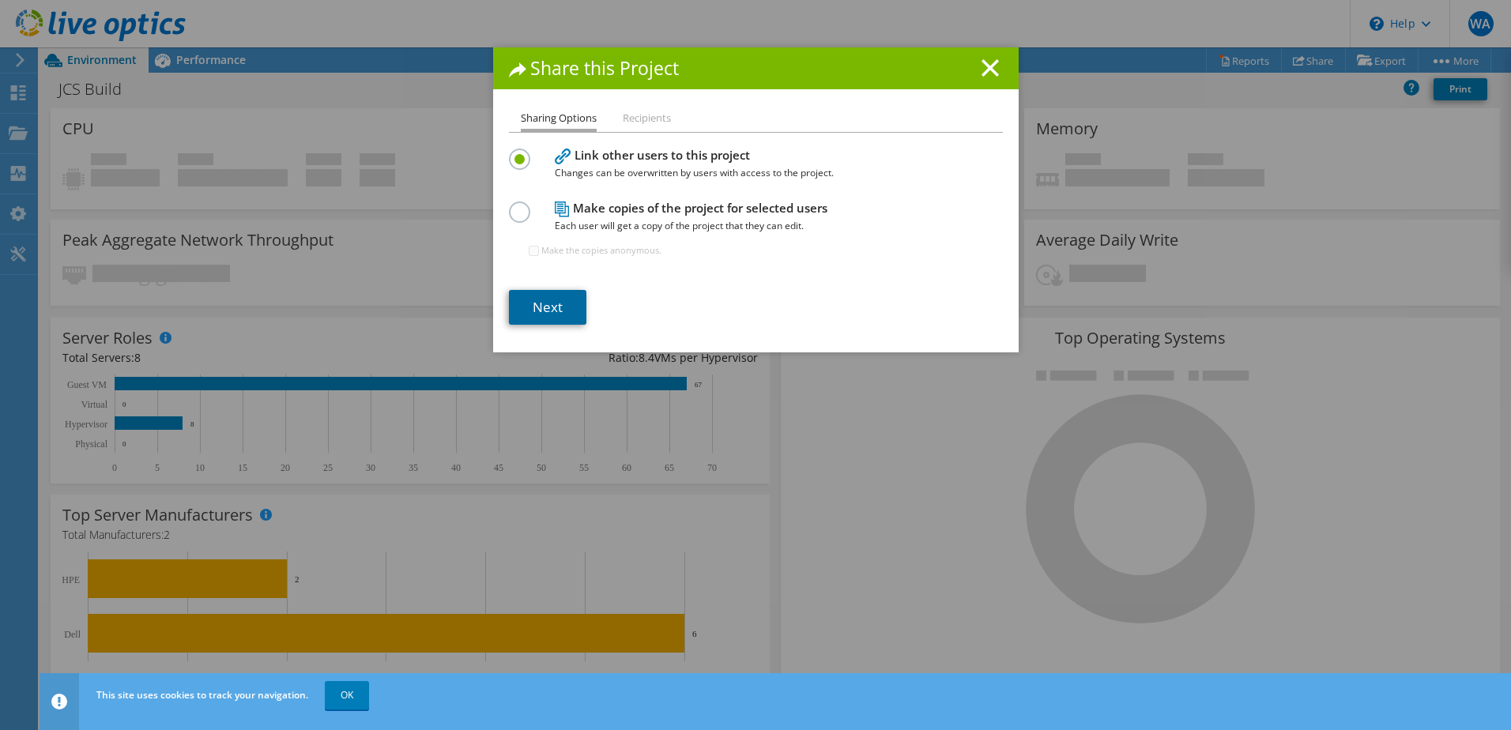
click at [551, 304] on link "Next" at bounding box center [547, 307] width 77 height 35
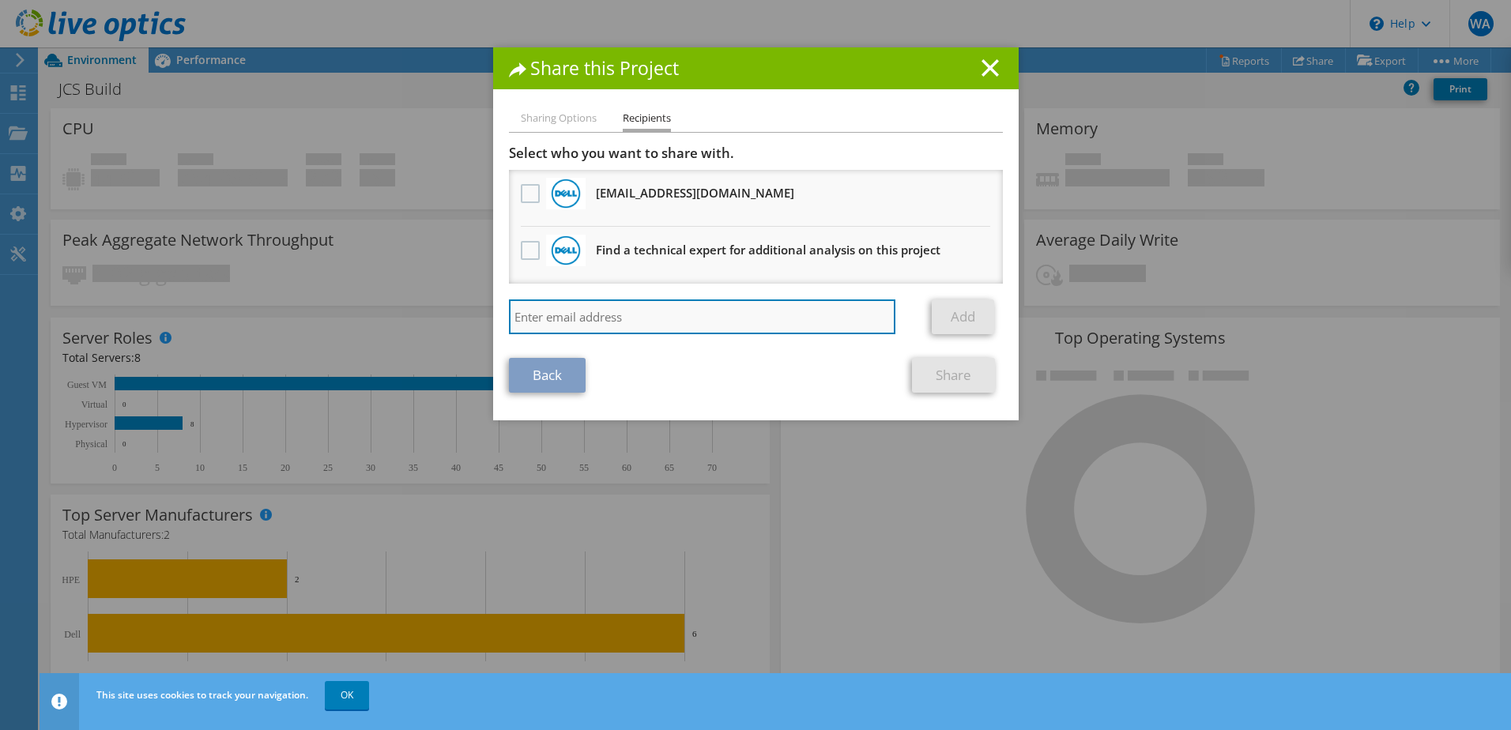
click at [775, 315] on input "search" at bounding box center [702, 317] width 387 height 35
paste input "[EMAIL_ADDRESS][DOMAIN_NAME]"
type input "[EMAIL_ADDRESS][DOMAIN_NAME]"
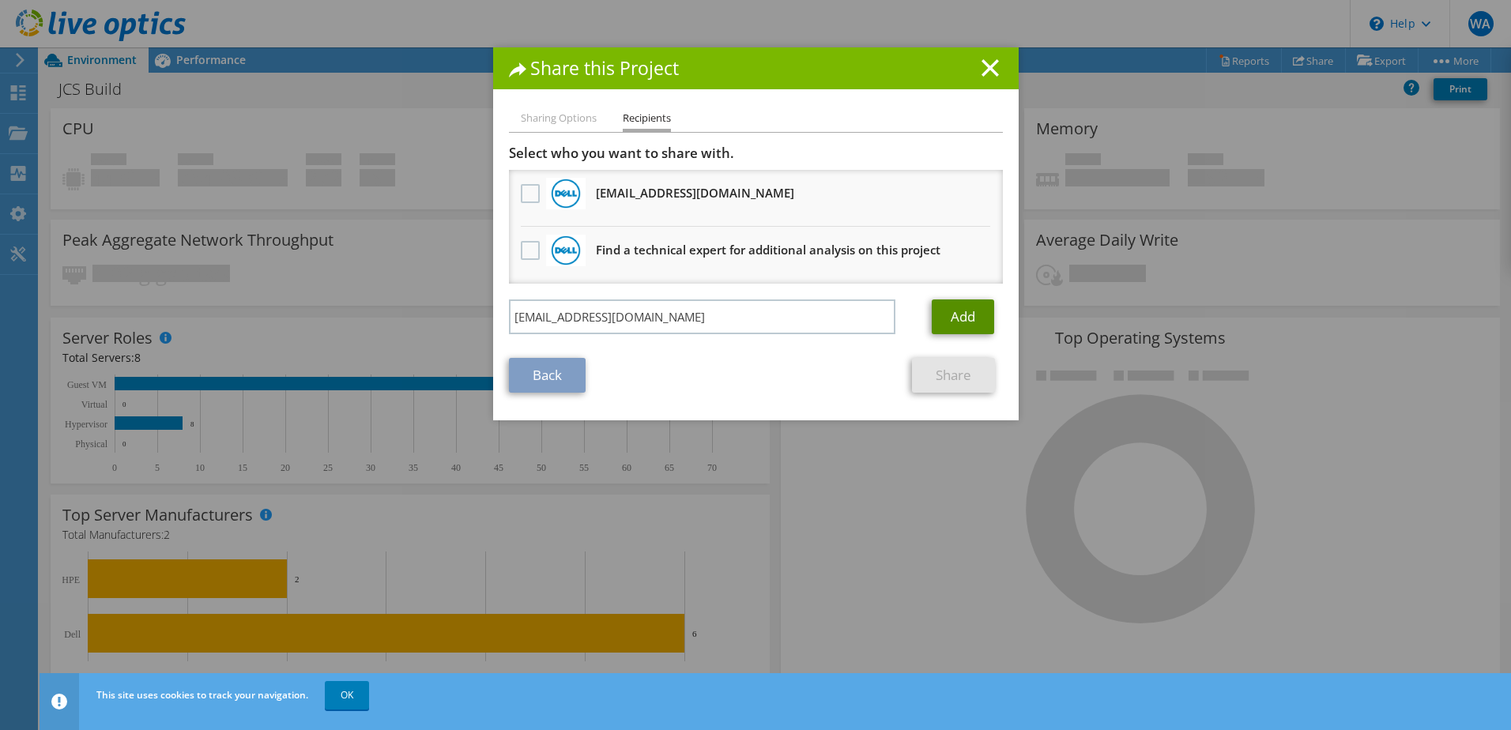
click at [956, 317] on link "Add" at bounding box center [963, 317] width 62 height 35
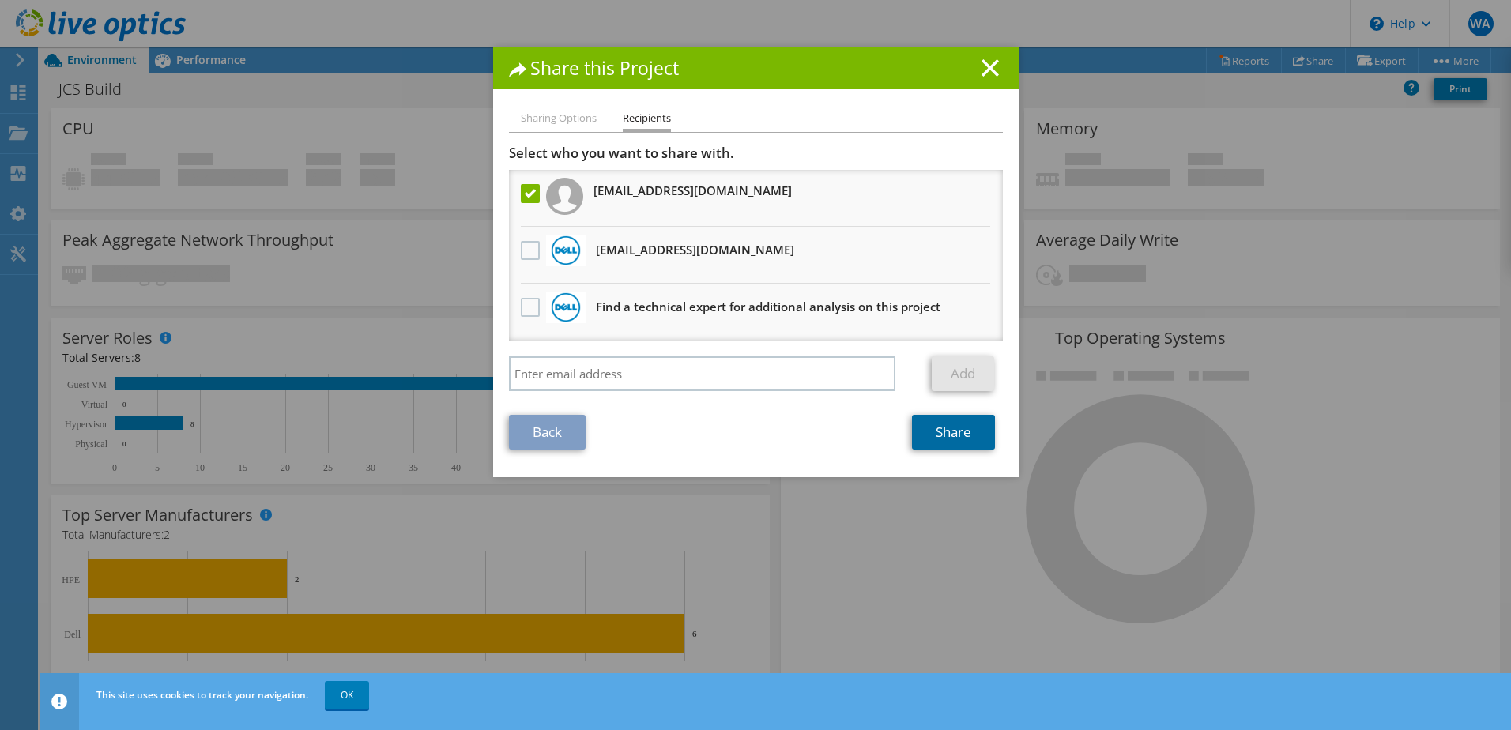
click at [944, 445] on link "Share" at bounding box center [953, 432] width 83 height 35
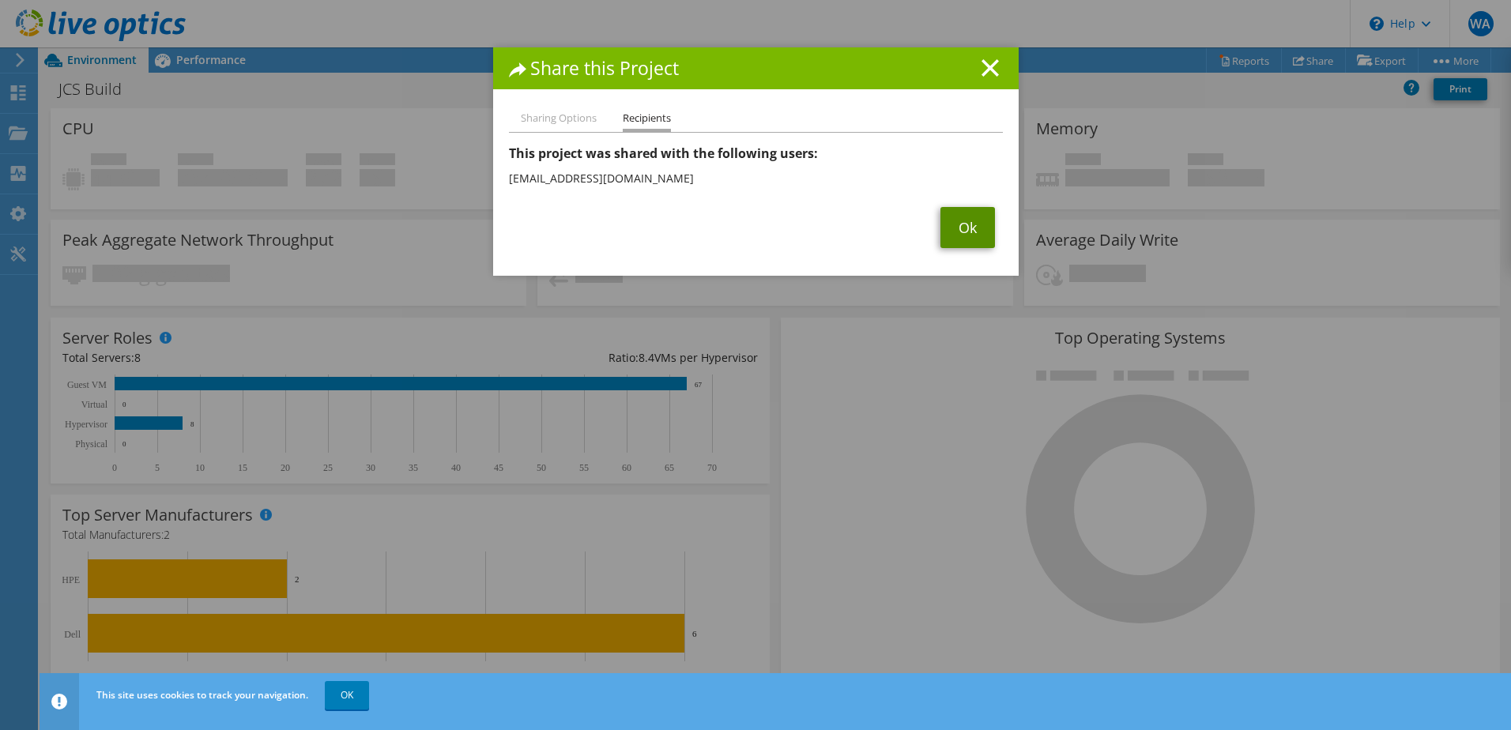
click at [954, 224] on link "Ok" at bounding box center [968, 227] width 55 height 41
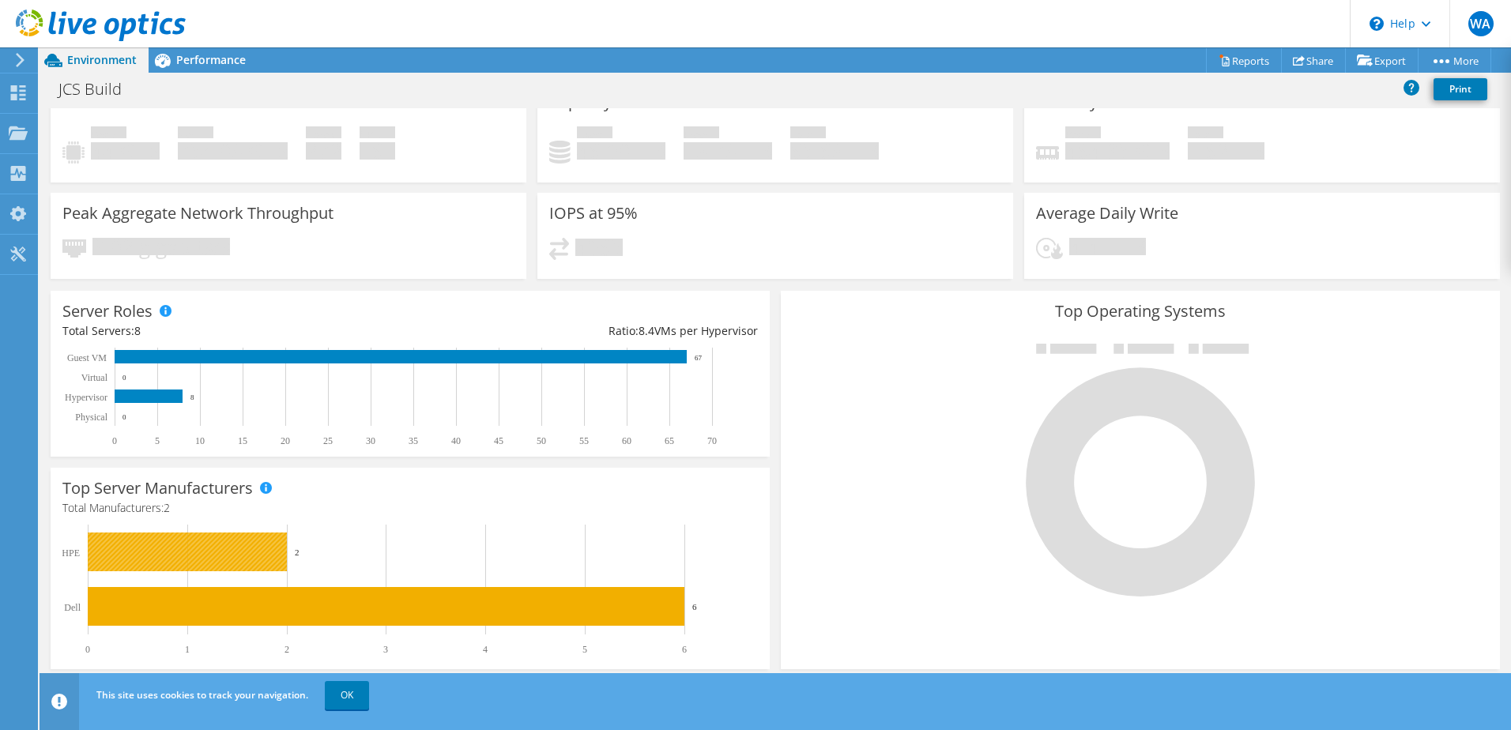
scroll to position [0, 0]
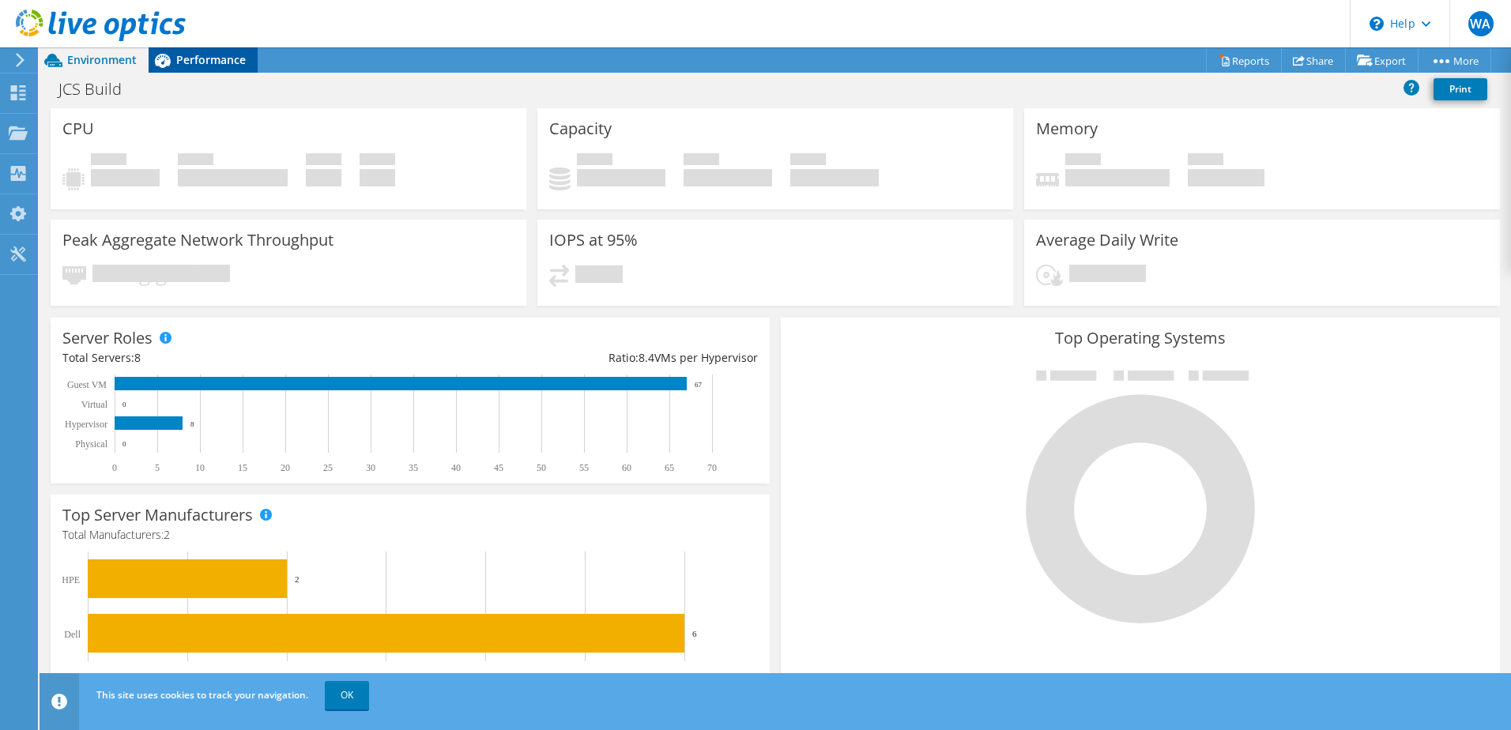
click at [194, 66] on span "Performance" at bounding box center [211, 59] width 70 height 15
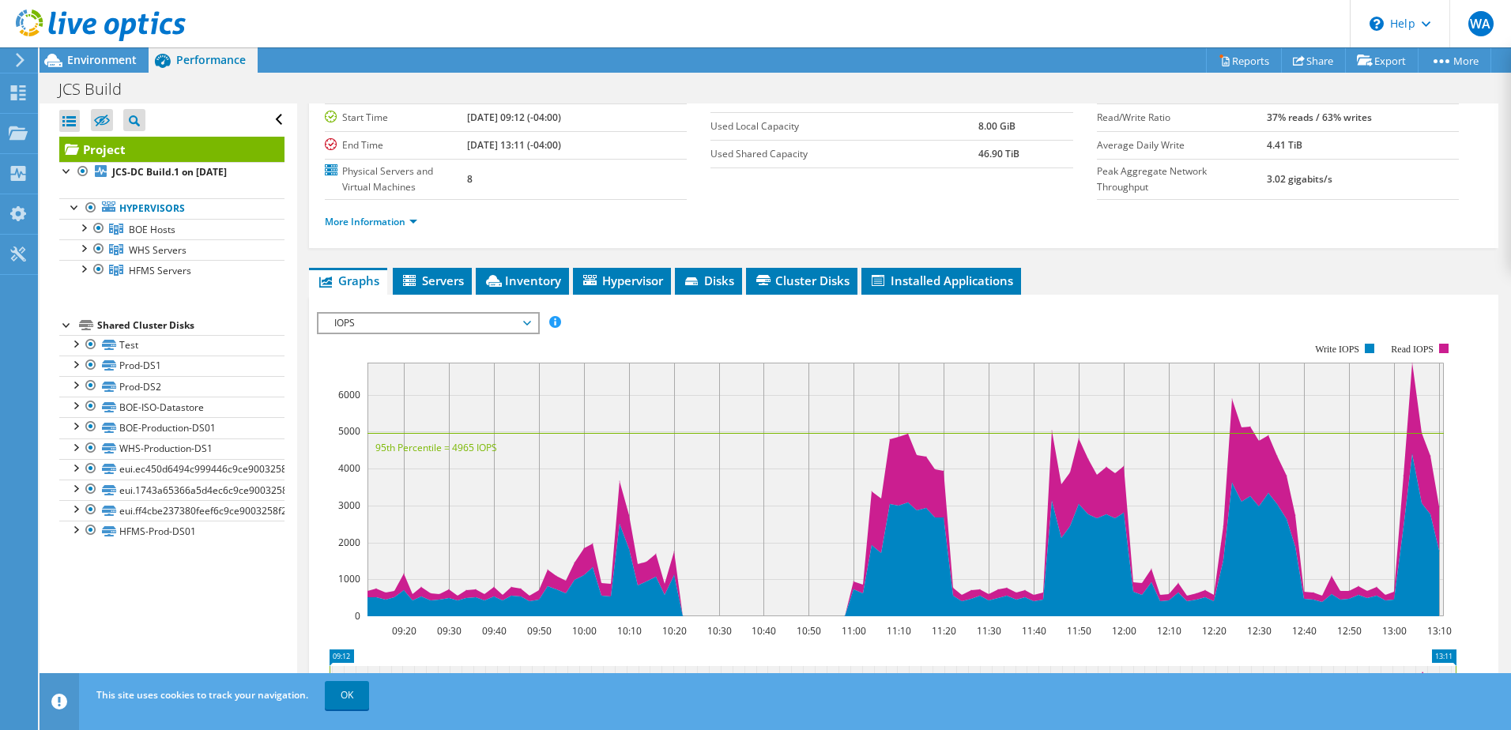
scroll to position [158, 0]
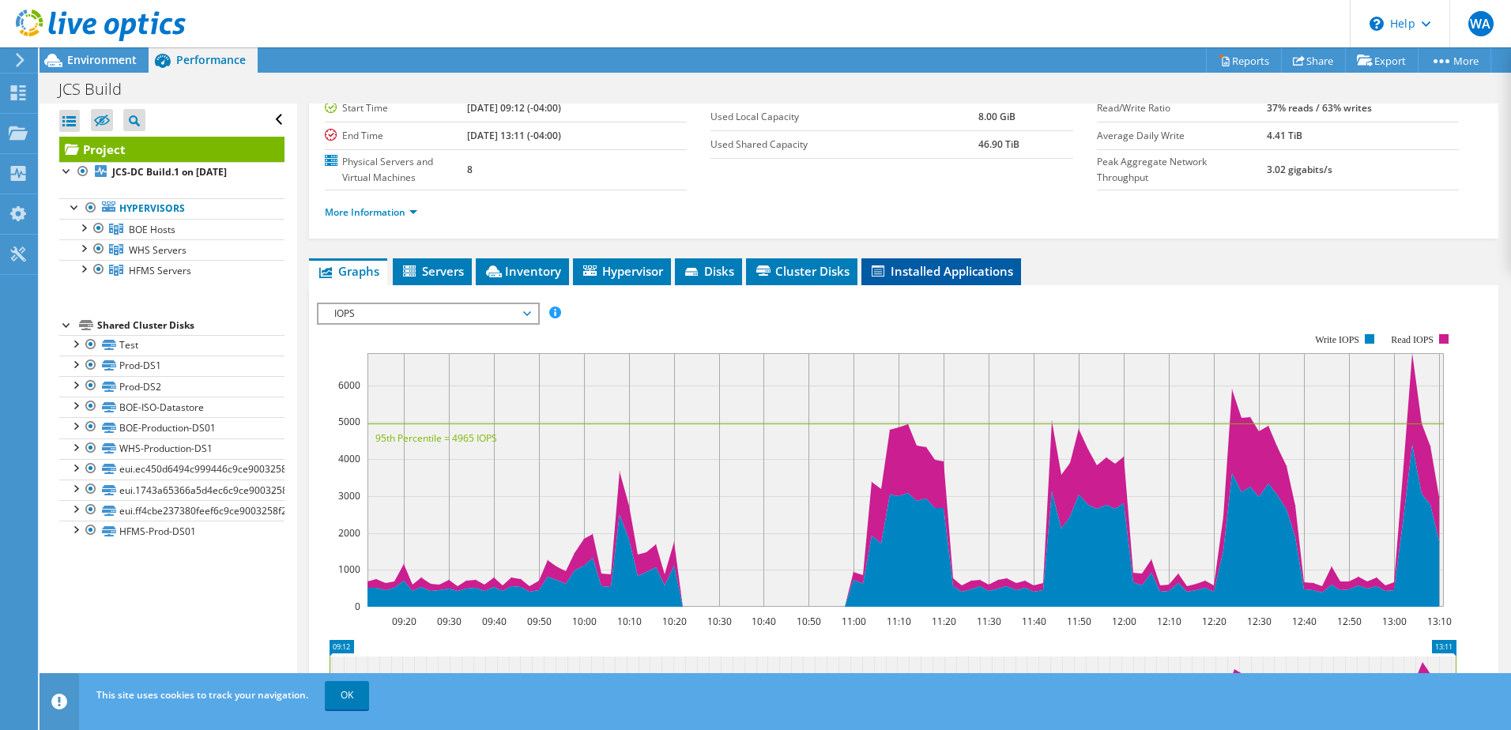
click at [898, 276] on span "Installed Applications" at bounding box center [941, 271] width 144 height 16
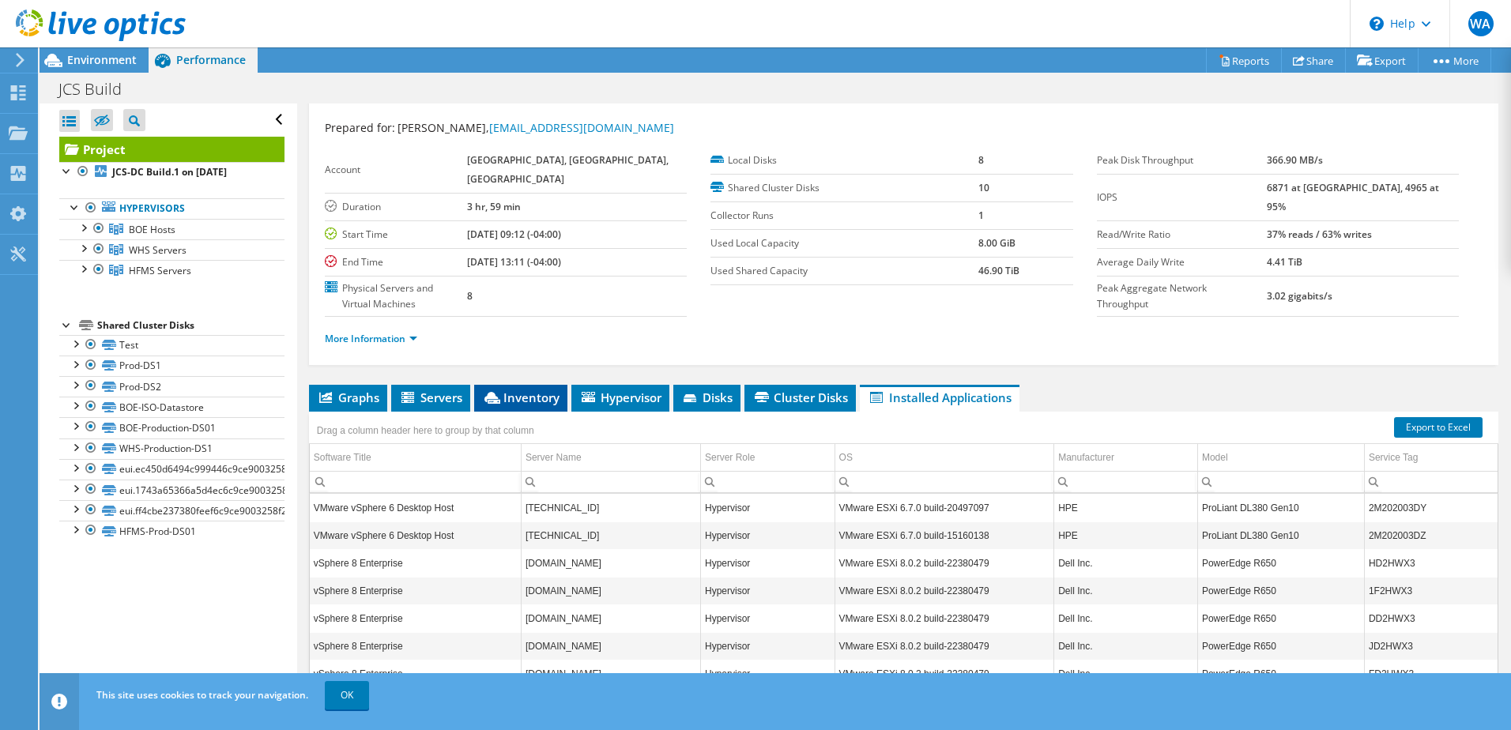
scroll to position [0, 0]
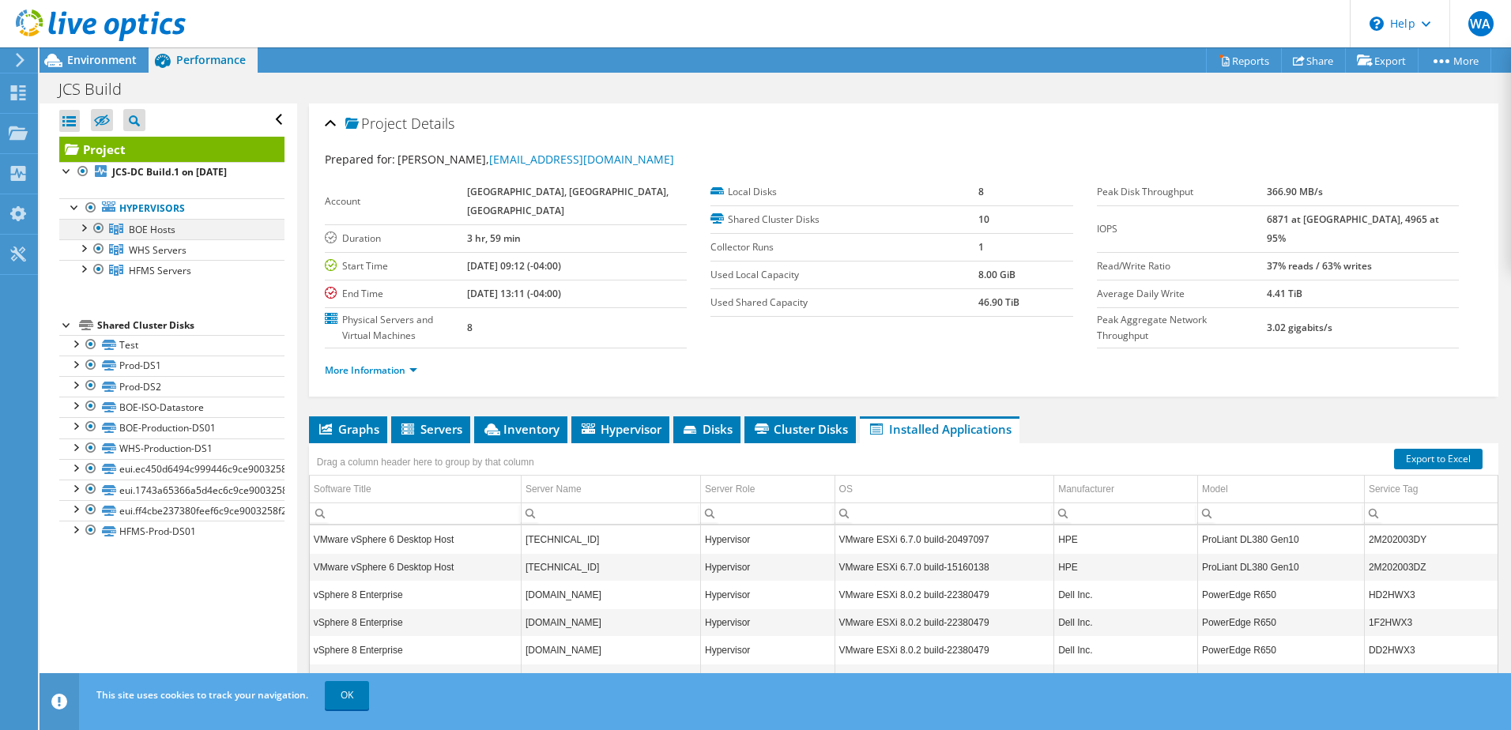
click at [87, 229] on div at bounding box center [83, 227] width 16 height 16
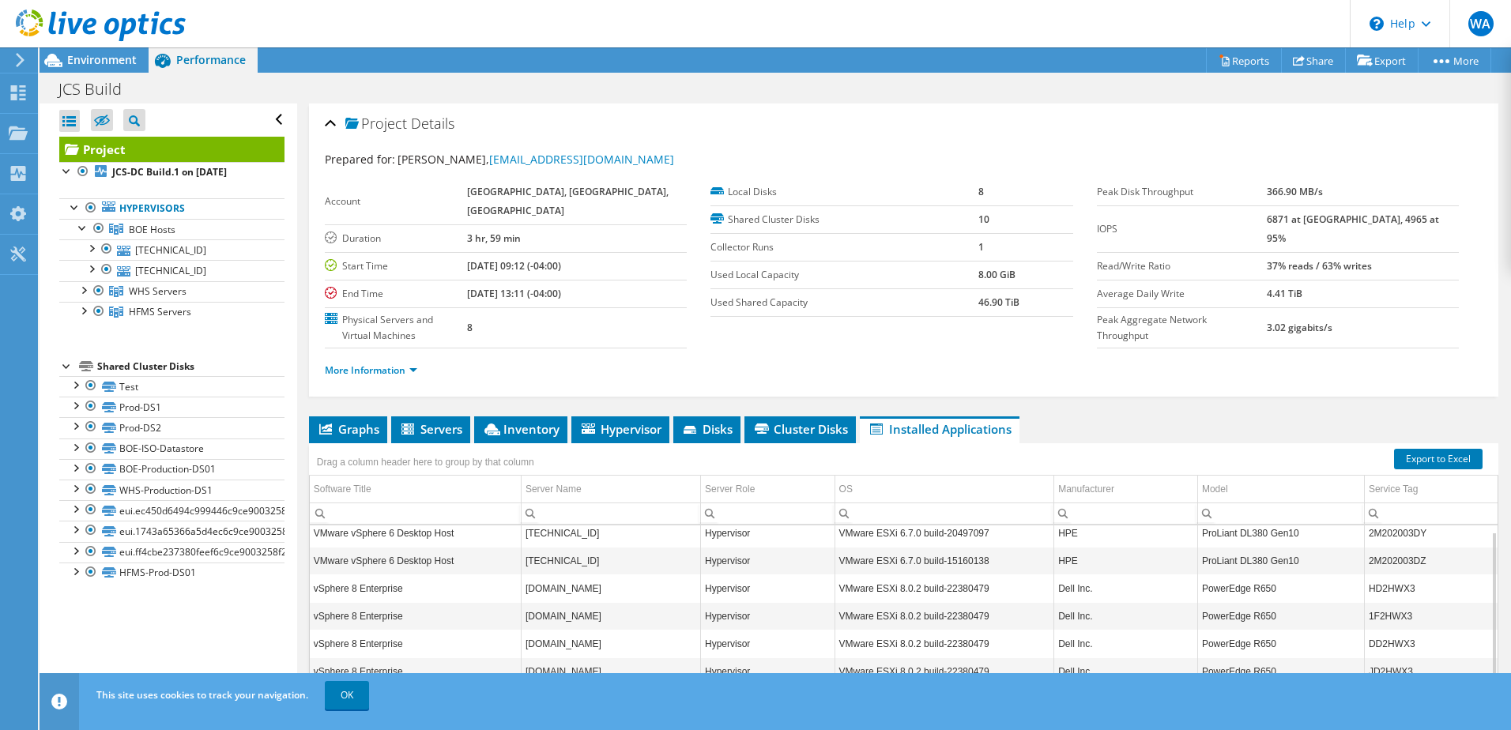
click at [339, 123] on h2 "Project Details" at bounding box center [390, 123] width 130 height 32
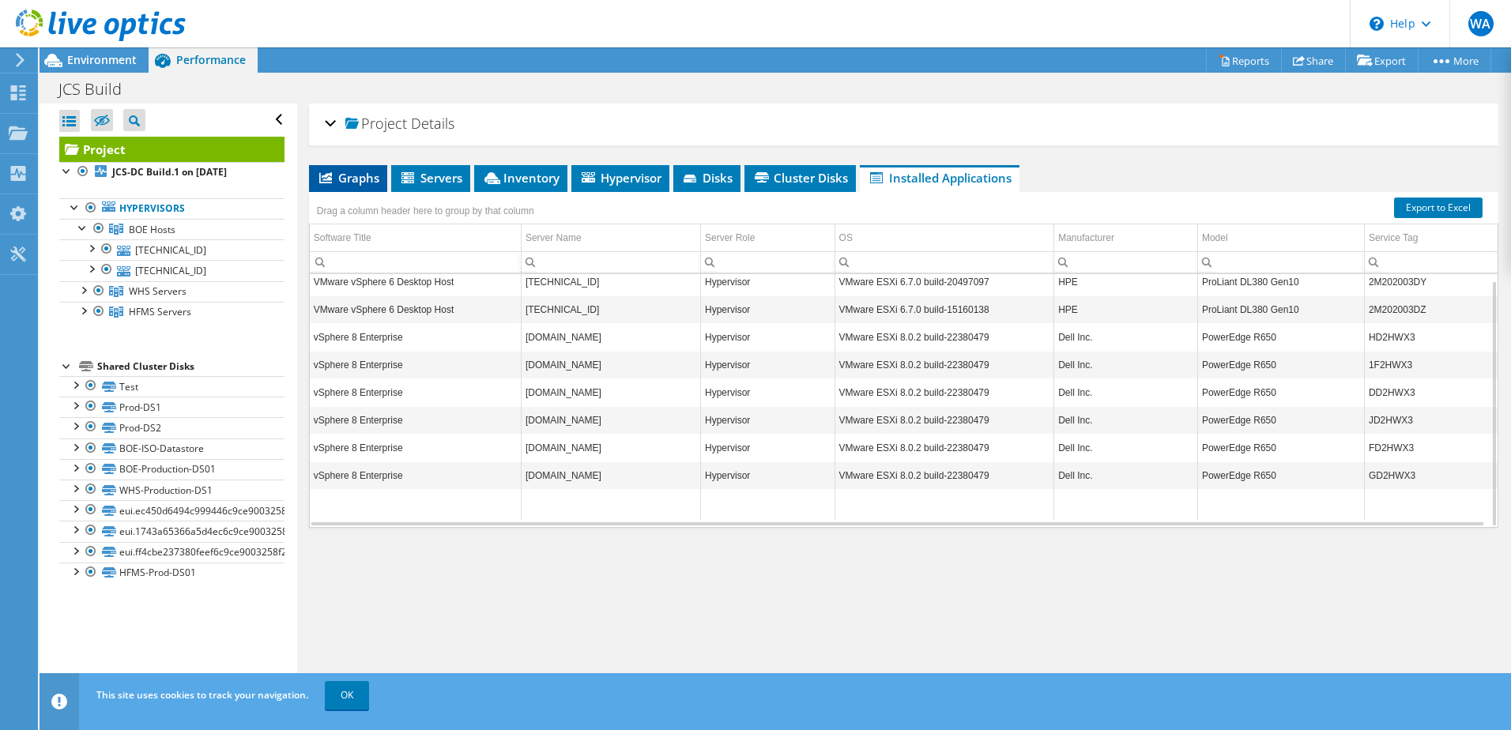
click at [361, 179] on span "Graphs" at bounding box center [348, 178] width 62 height 16
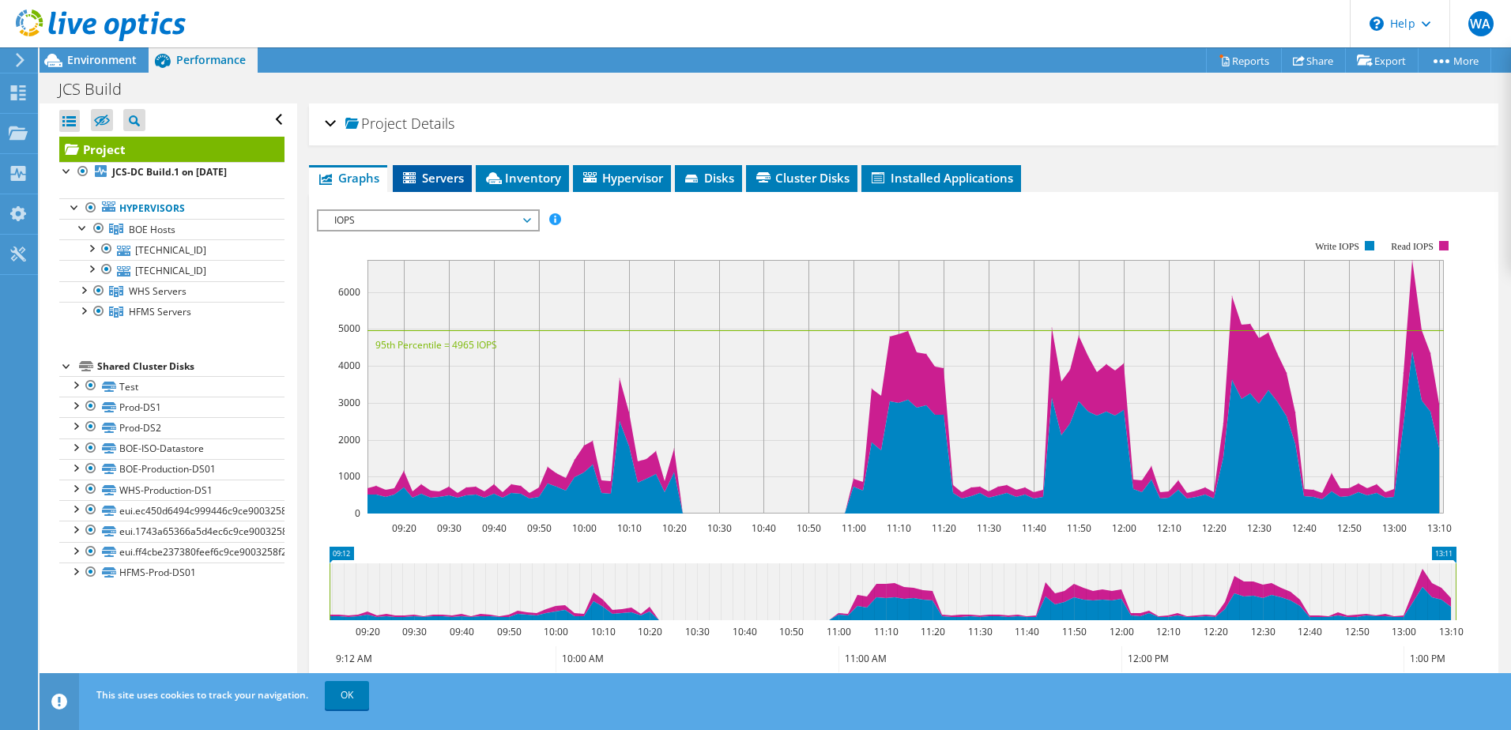
click at [461, 183] on span "Servers" at bounding box center [432, 178] width 63 height 16
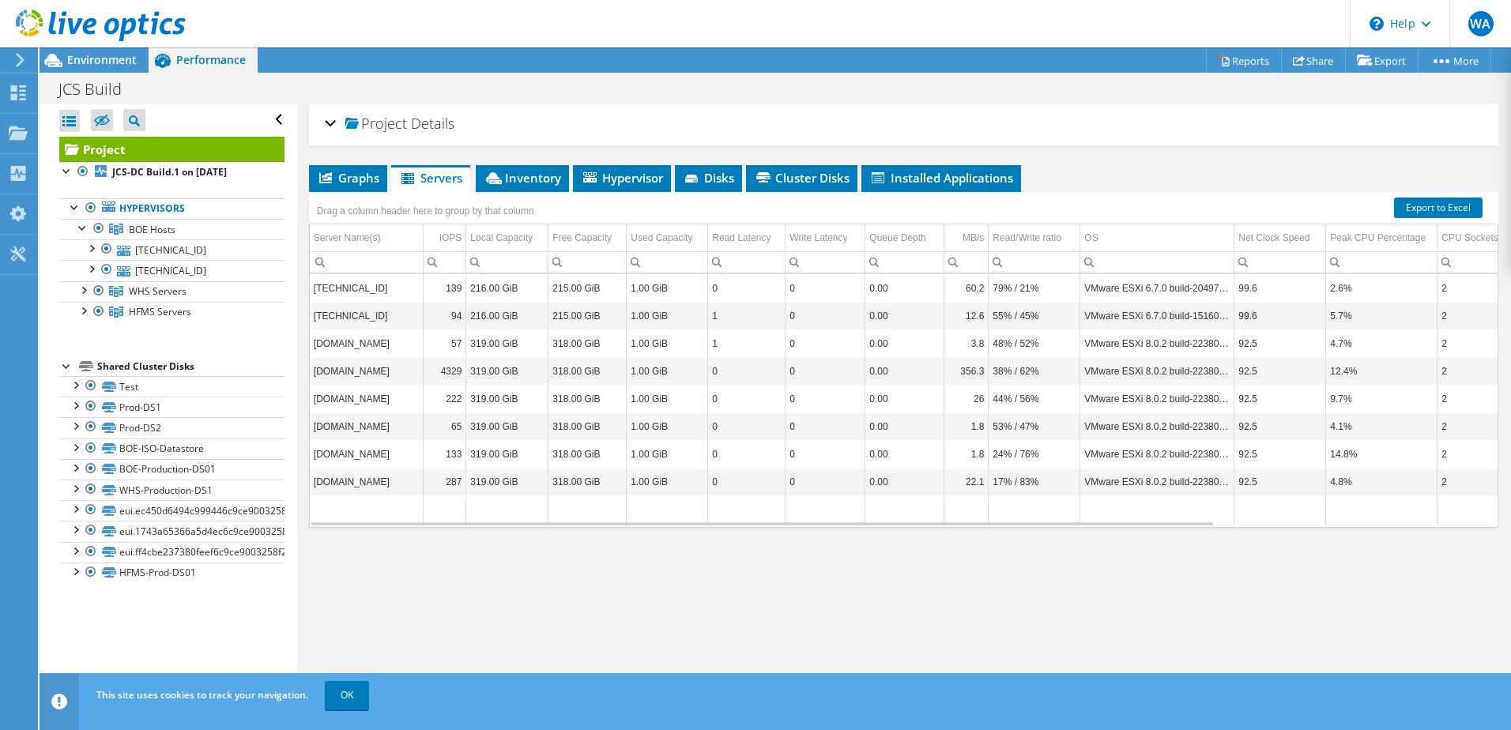
click at [543, 574] on div "Project Details Prepared for: [PERSON_NAME], [EMAIL_ADDRESS][DOMAIN_NAME] Accou…" at bounding box center [903, 402] width 1213 height 596
